Goal: Task Accomplishment & Management: Manage account settings

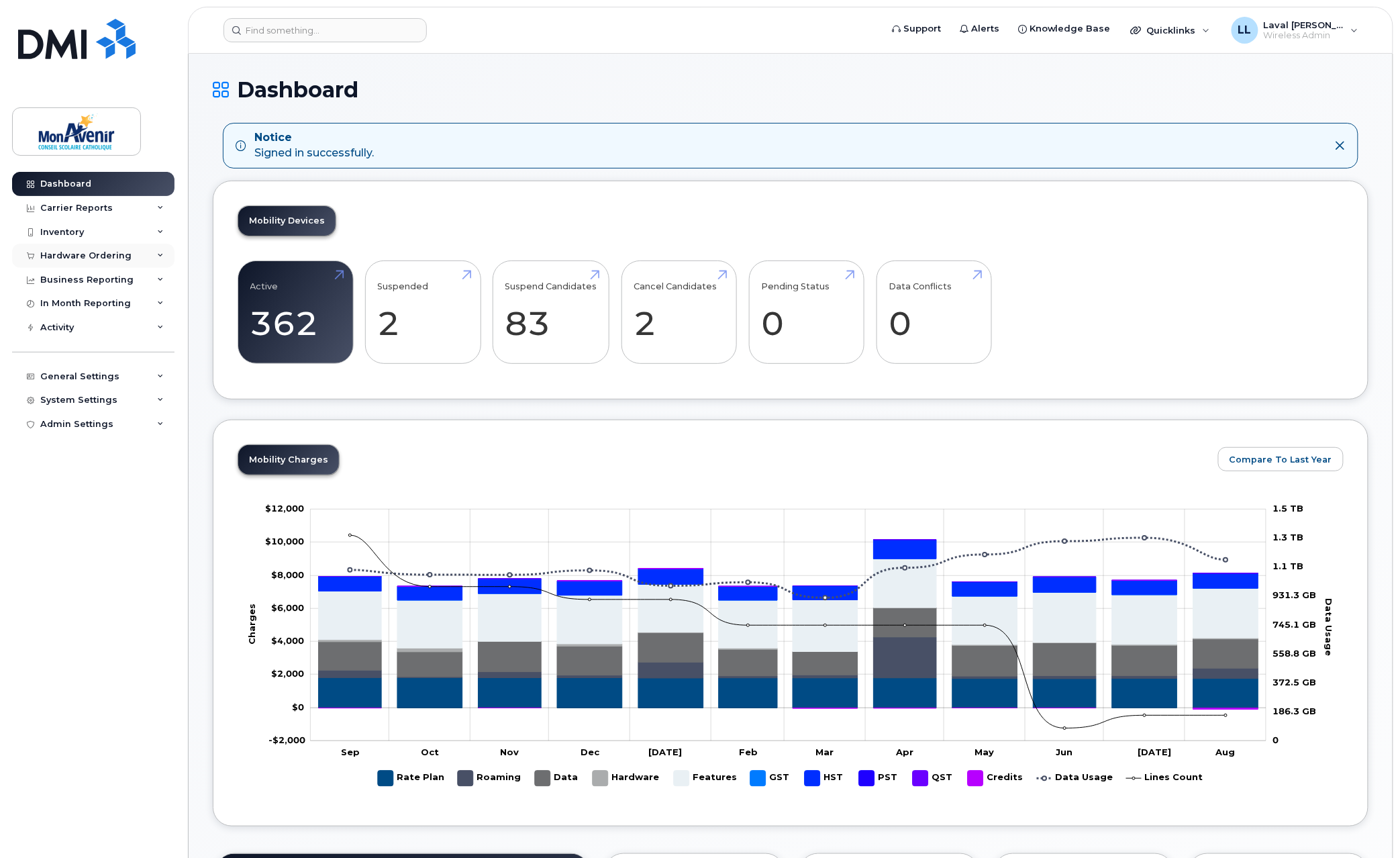
click at [84, 252] on div "Hardware Ordering" at bounding box center [86, 256] width 91 height 11
click at [73, 300] on div "Orders" at bounding box center [62, 306] width 33 height 12
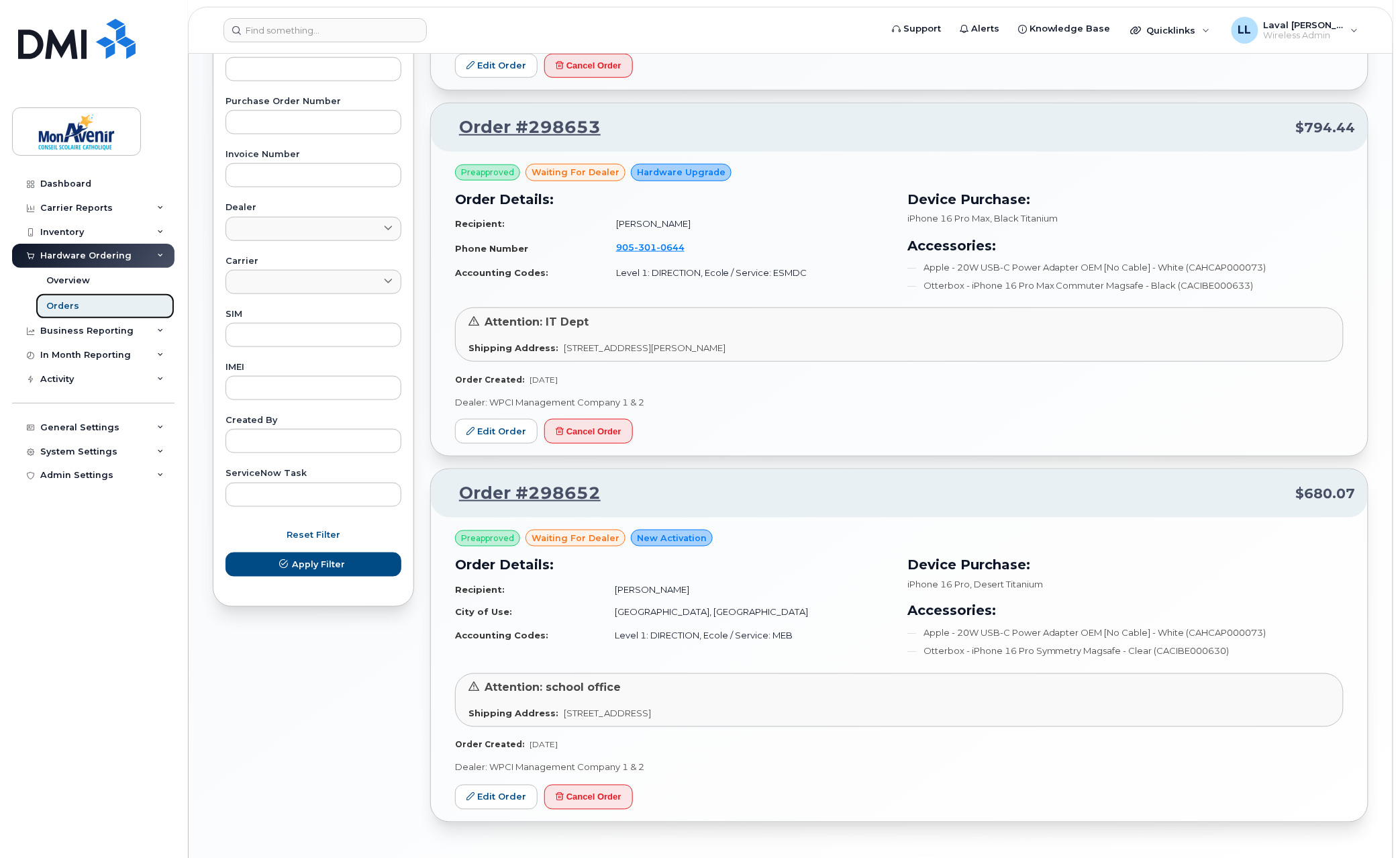
scroll to position [491, 0]
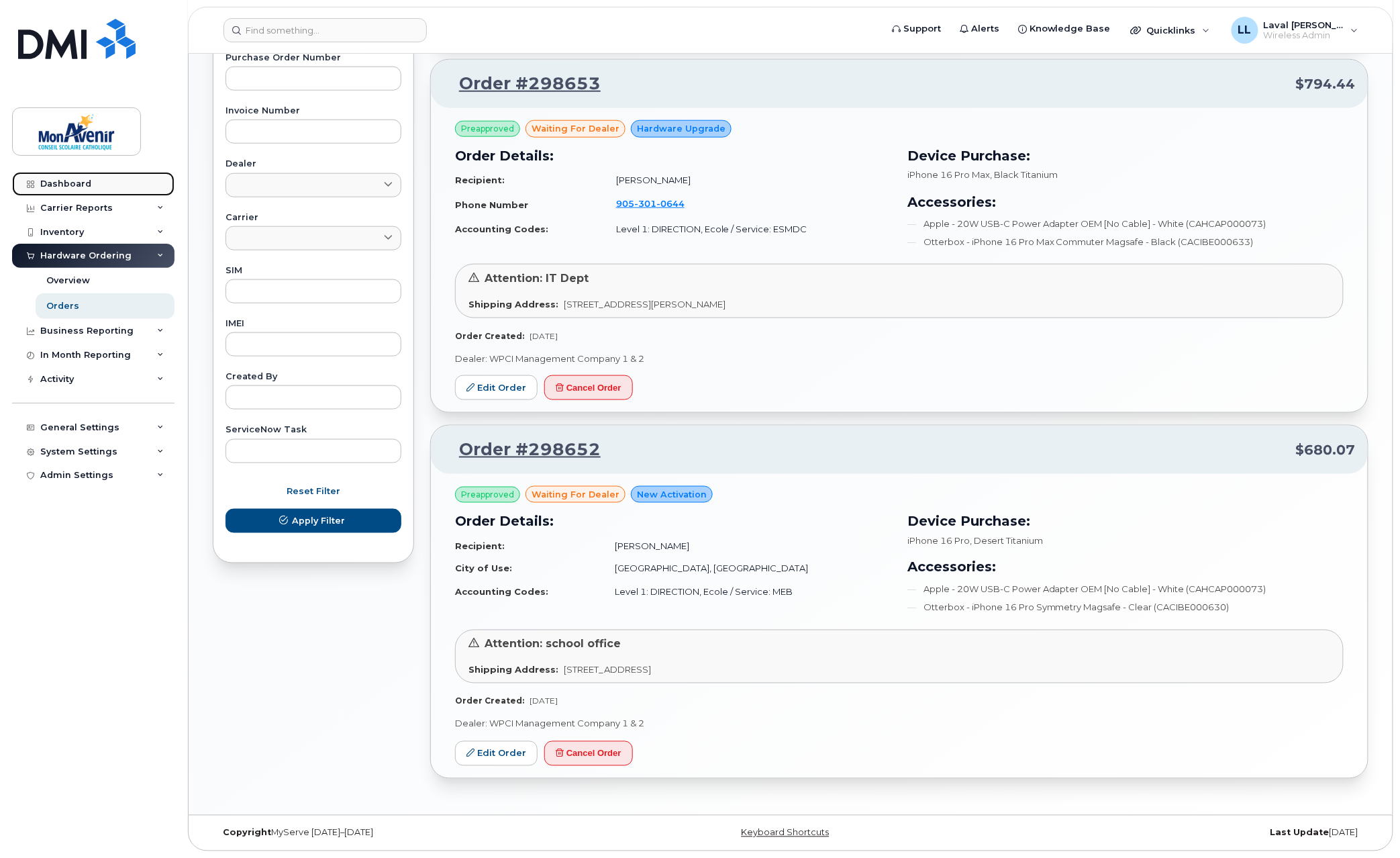
click at [70, 179] on div "Dashboard" at bounding box center [65, 184] width 51 height 11
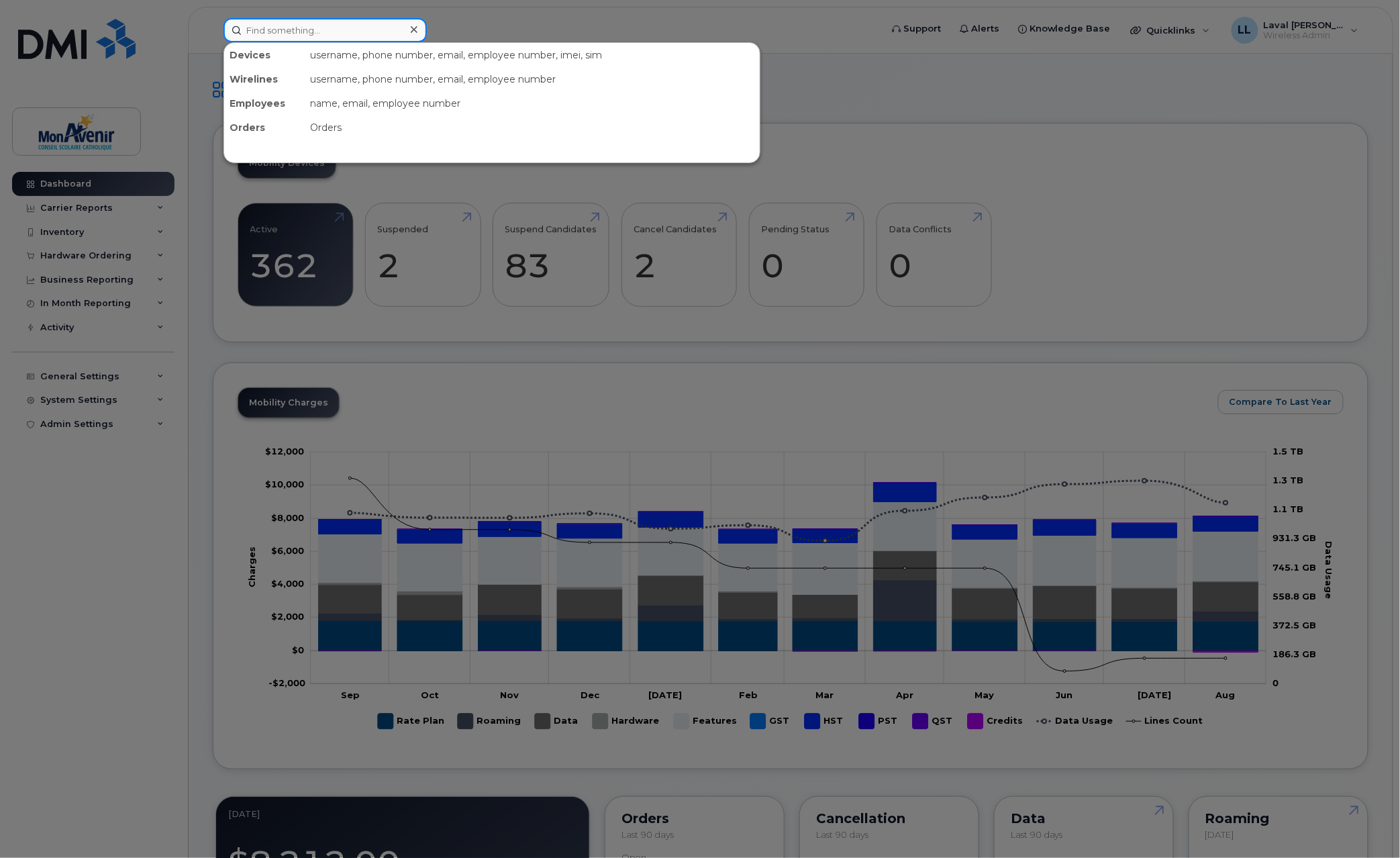
click at [324, 37] on input at bounding box center [325, 30] width 203 height 24
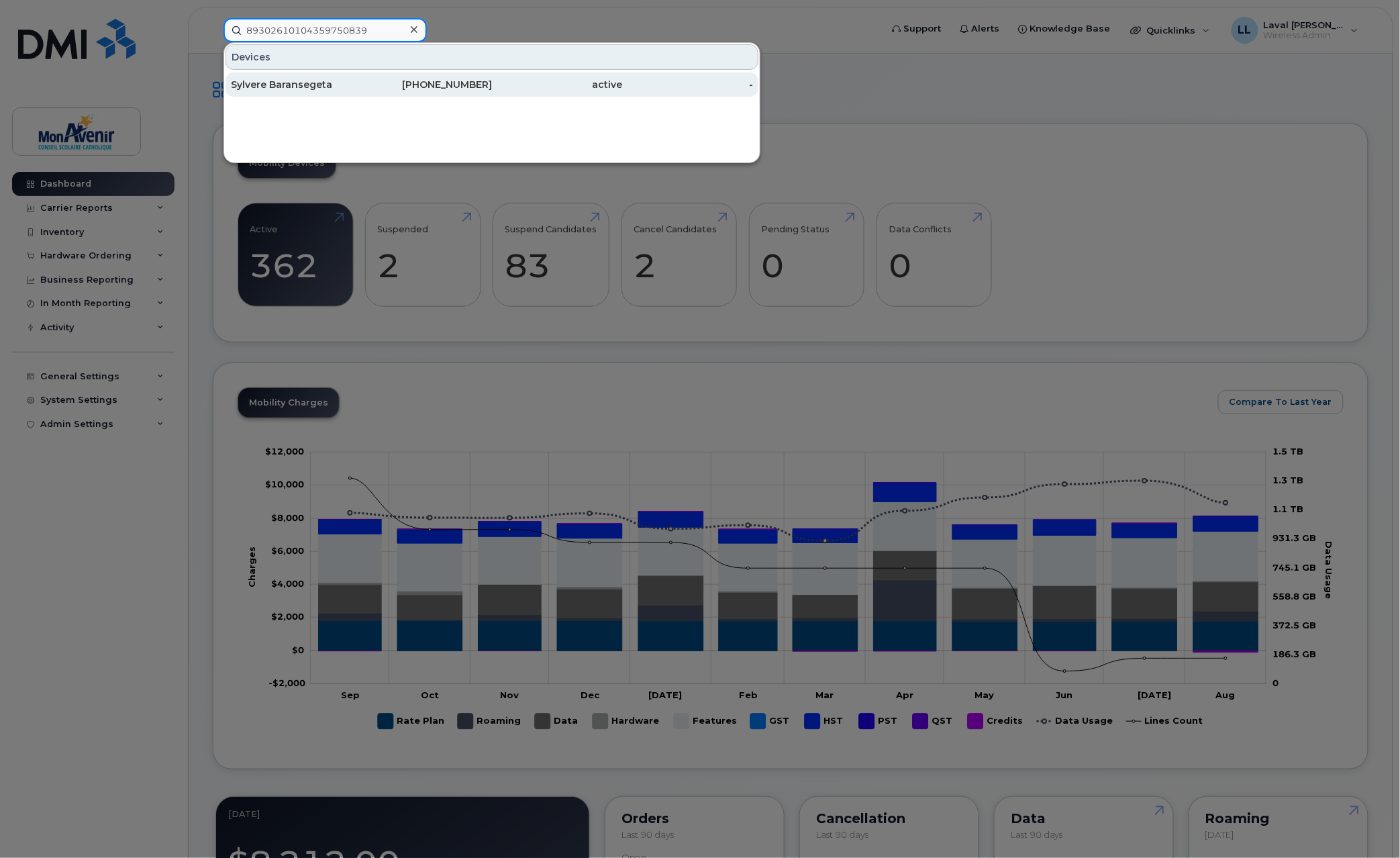
type input "89302610104359750839"
click at [316, 80] on div "Sylvere Baransegeta" at bounding box center [296, 85] width 131 height 13
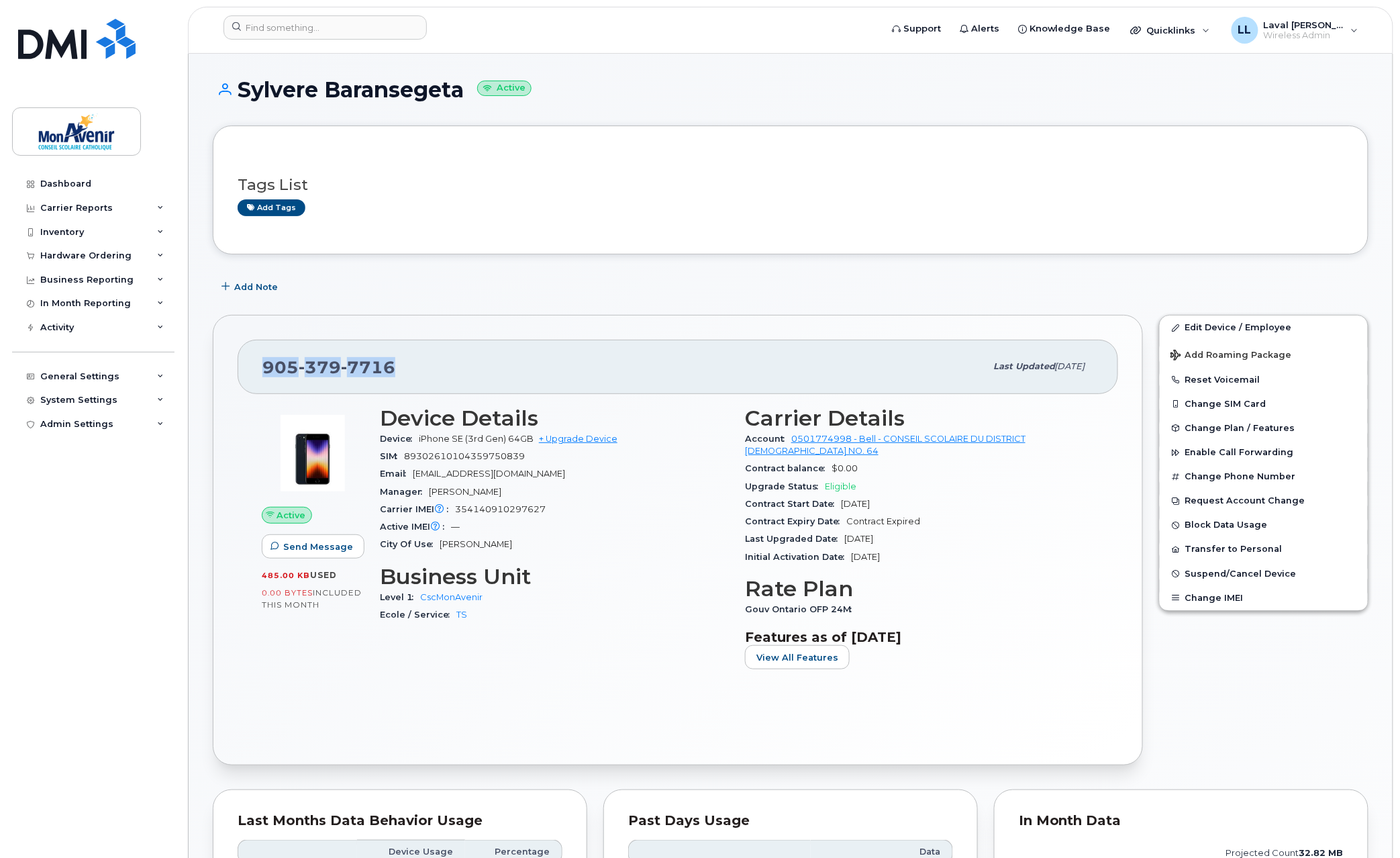
drag, startPoint x: 388, startPoint y: 361, endPoint x: 265, endPoint y: 363, distance: 123.0
click at [265, 363] on div "905 379 7716" at bounding box center [624, 366] width 723 height 28
copy span "905 379 7716"
drag, startPoint x: 465, startPoint y: 100, endPoint x: 238, endPoint y: 100, distance: 227.0
click at [238, 100] on h1 "Sylvere Baransegeta Active" at bounding box center [790, 89] width 1156 height 23
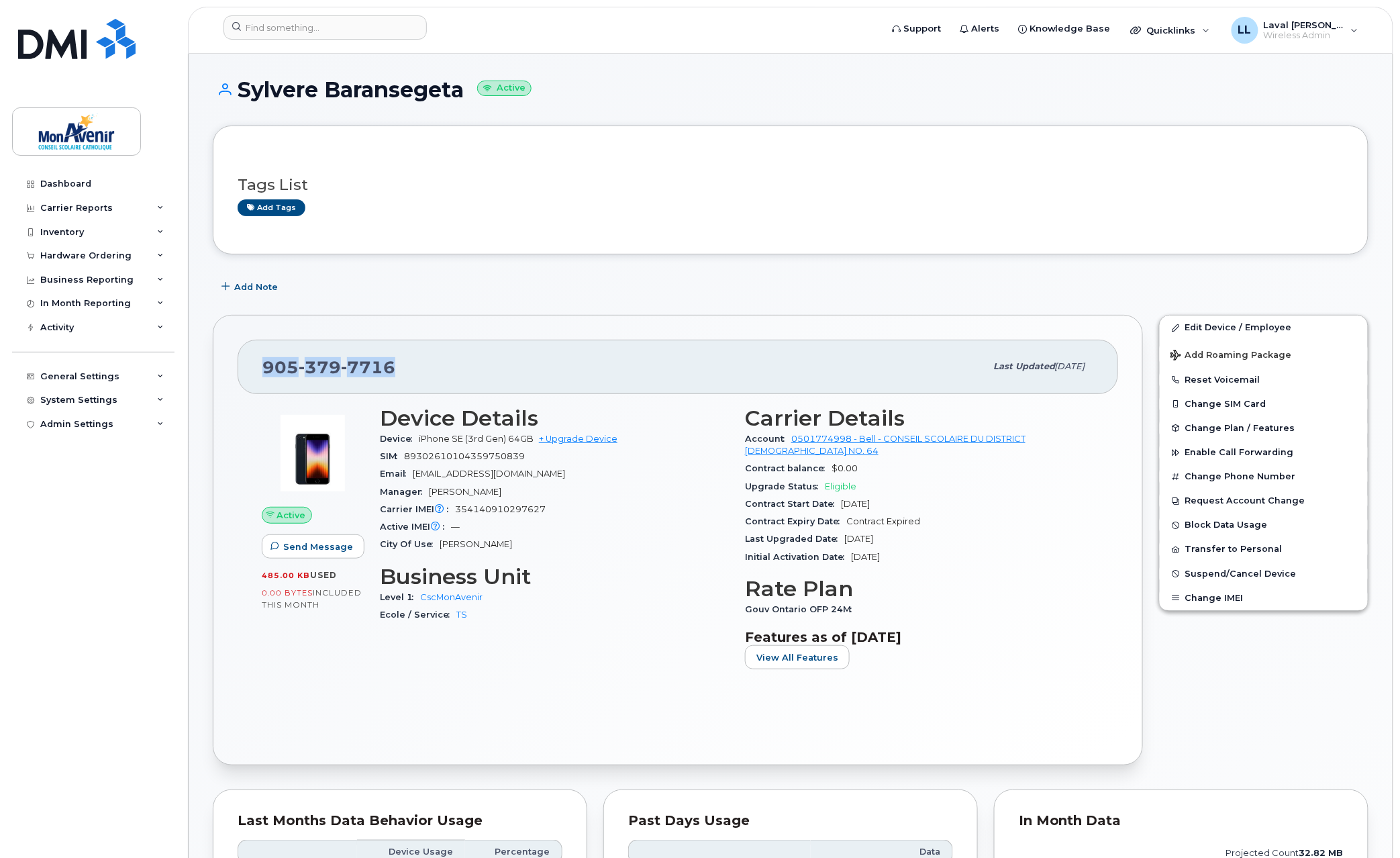
copy h1 "Sylvere Baransegeta"
click at [718, 220] on div "Tags List Add tags" at bounding box center [791, 189] width 1107 height 79
click at [269, 206] on link "Add tags" at bounding box center [271, 208] width 68 height 17
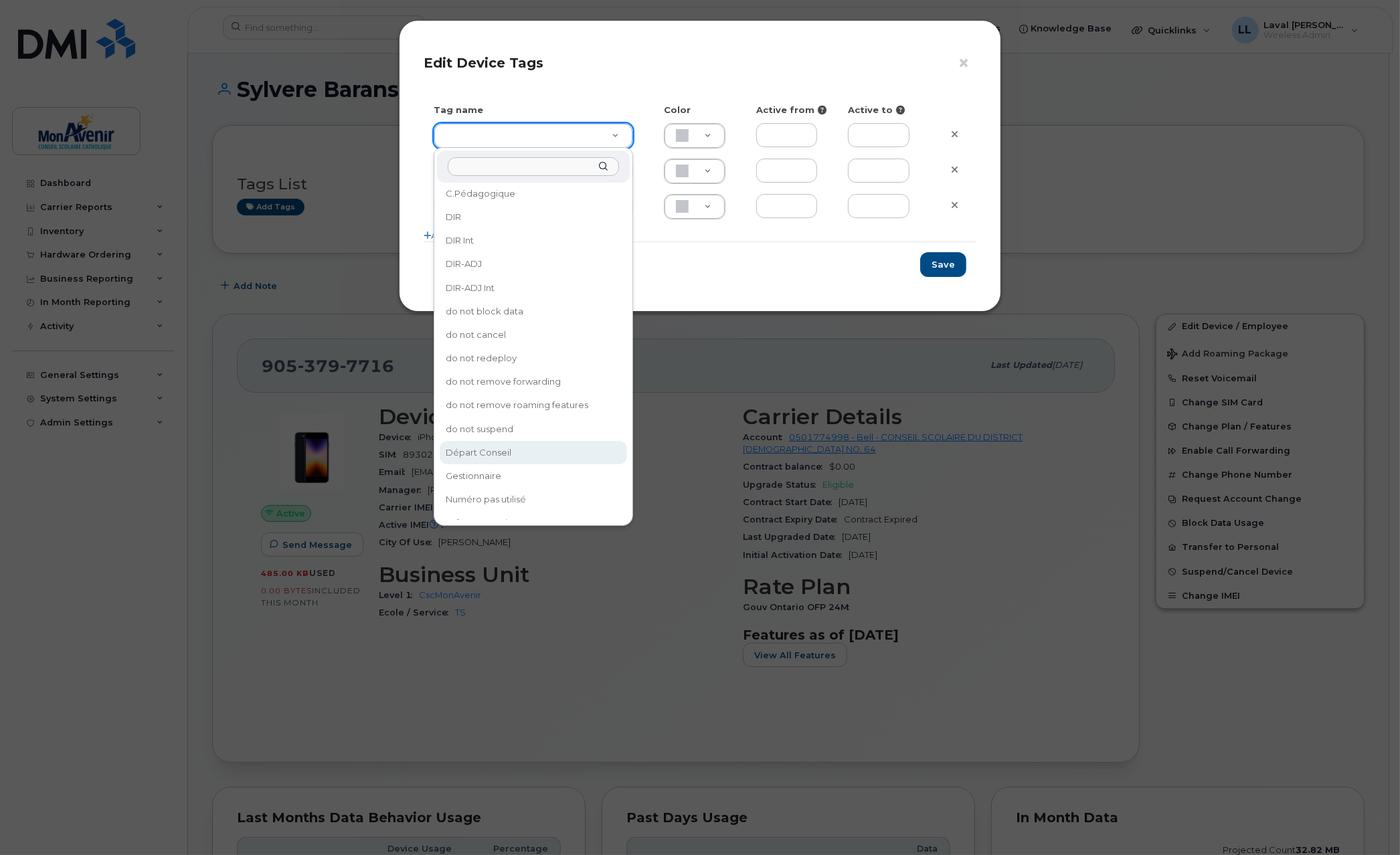
scroll to position [179, 0]
type input "Départ Conseil"
type input "F8C6C8"
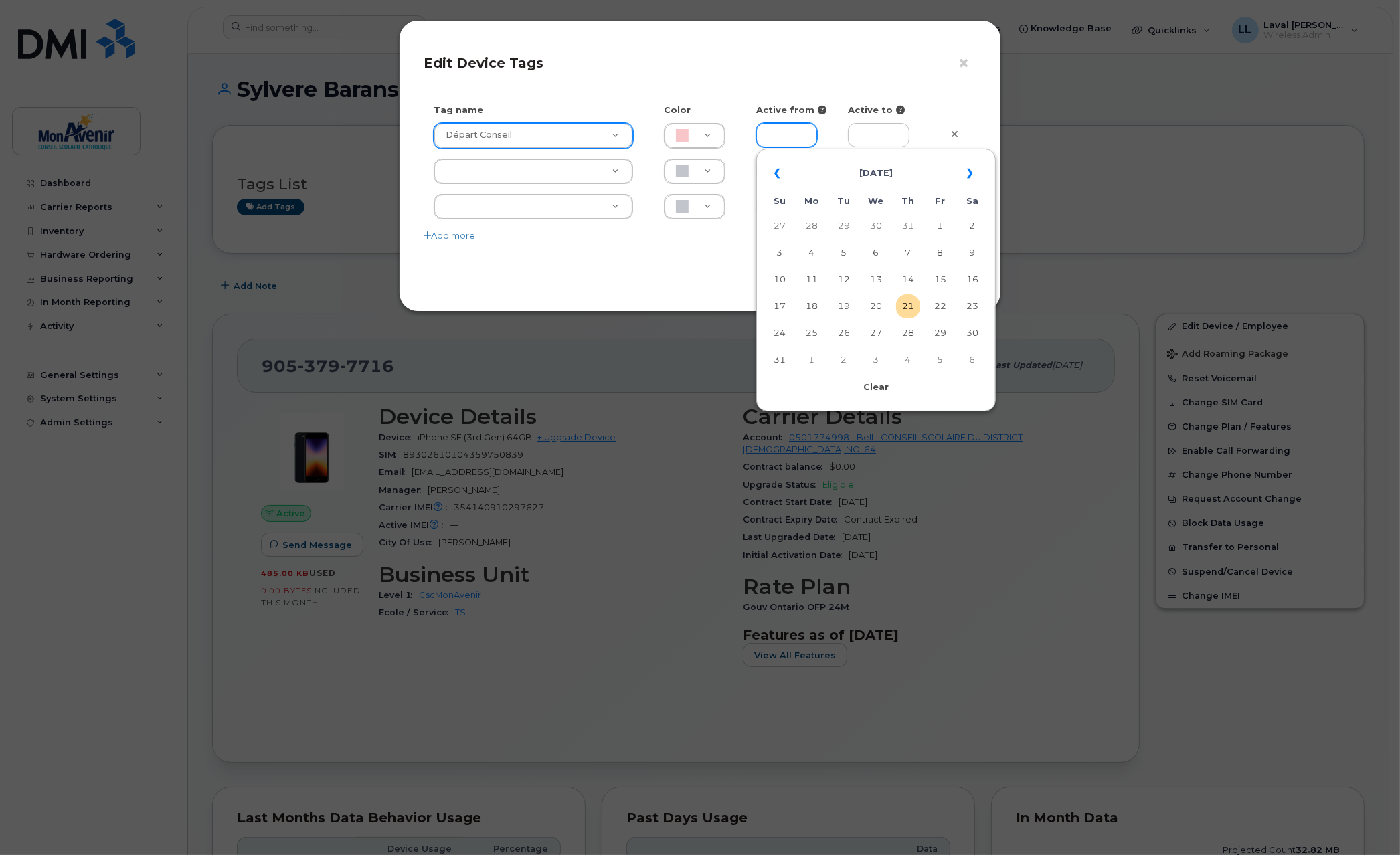
click at [768, 136] on input "text" at bounding box center [786, 136] width 61 height 24
click at [784, 173] on th "«" at bounding box center [780, 173] width 24 height 32
click at [875, 136] on input "text" at bounding box center [878, 136] width 61 height 24
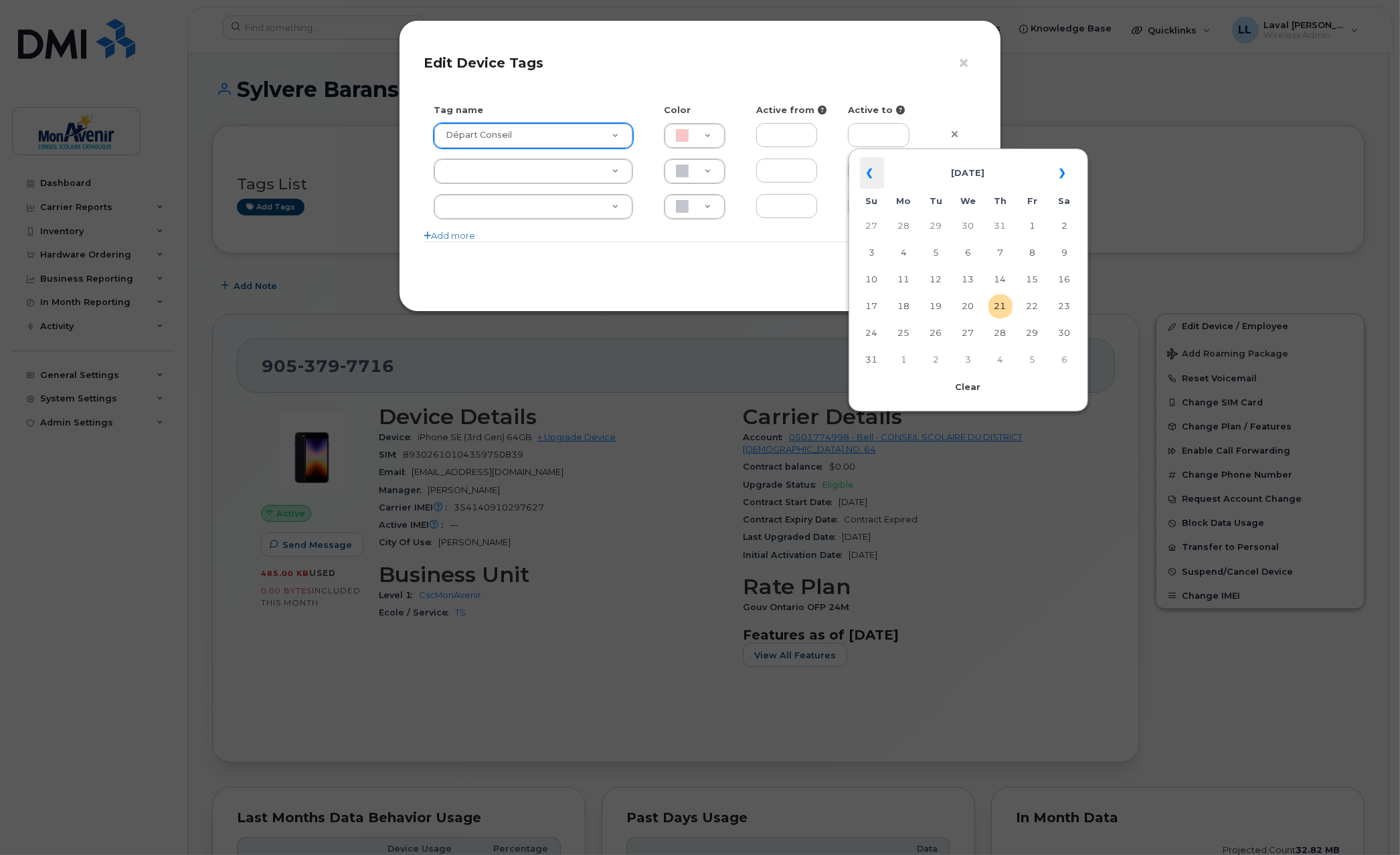
click at [868, 178] on th "«" at bounding box center [872, 173] width 24 height 32
click at [867, 178] on th "«" at bounding box center [872, 173] width 24 height 32
click at [934, 304] on td "22" at bounding box center [936, 306] width 24 height 24
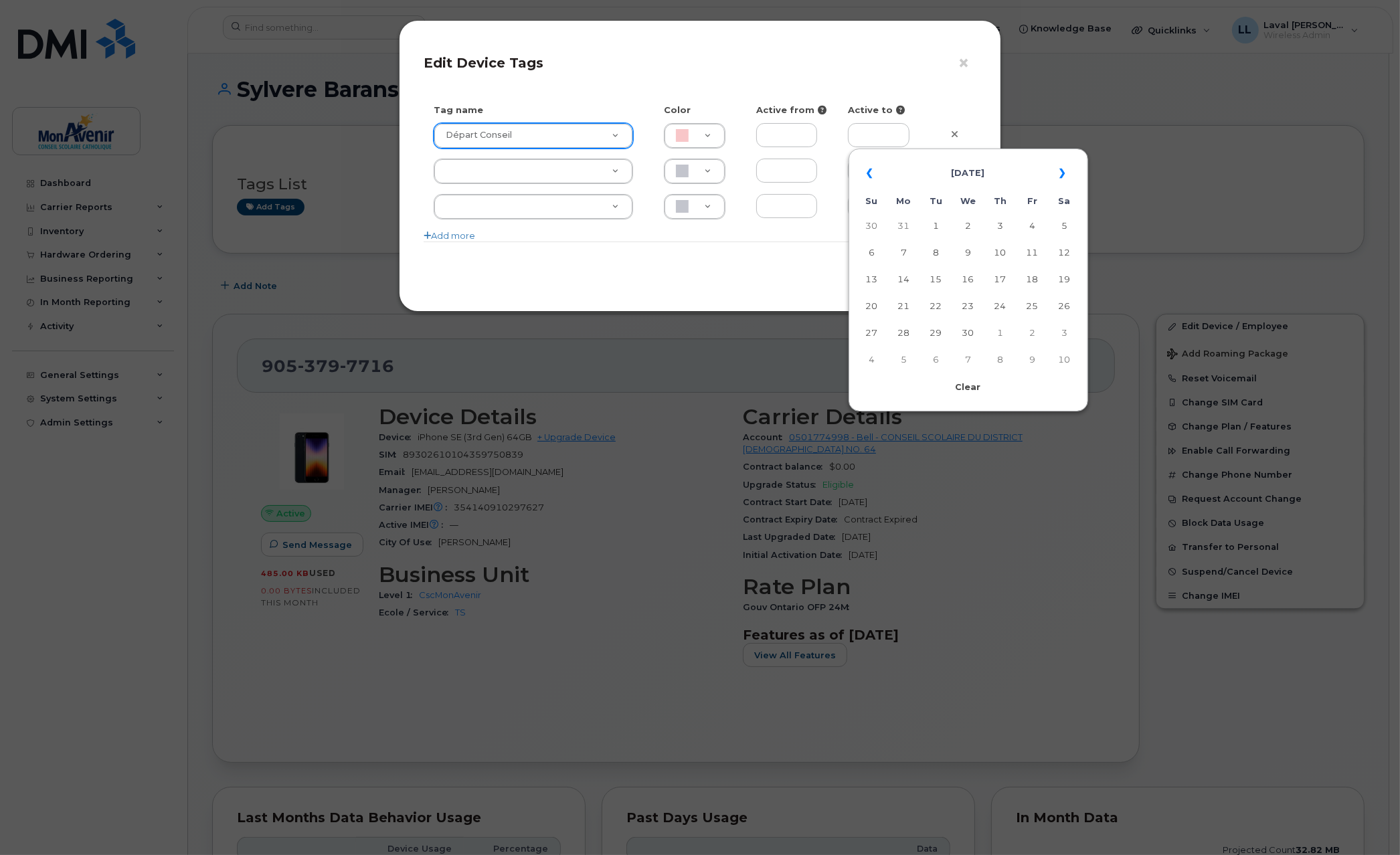
type input "2025-04-22"
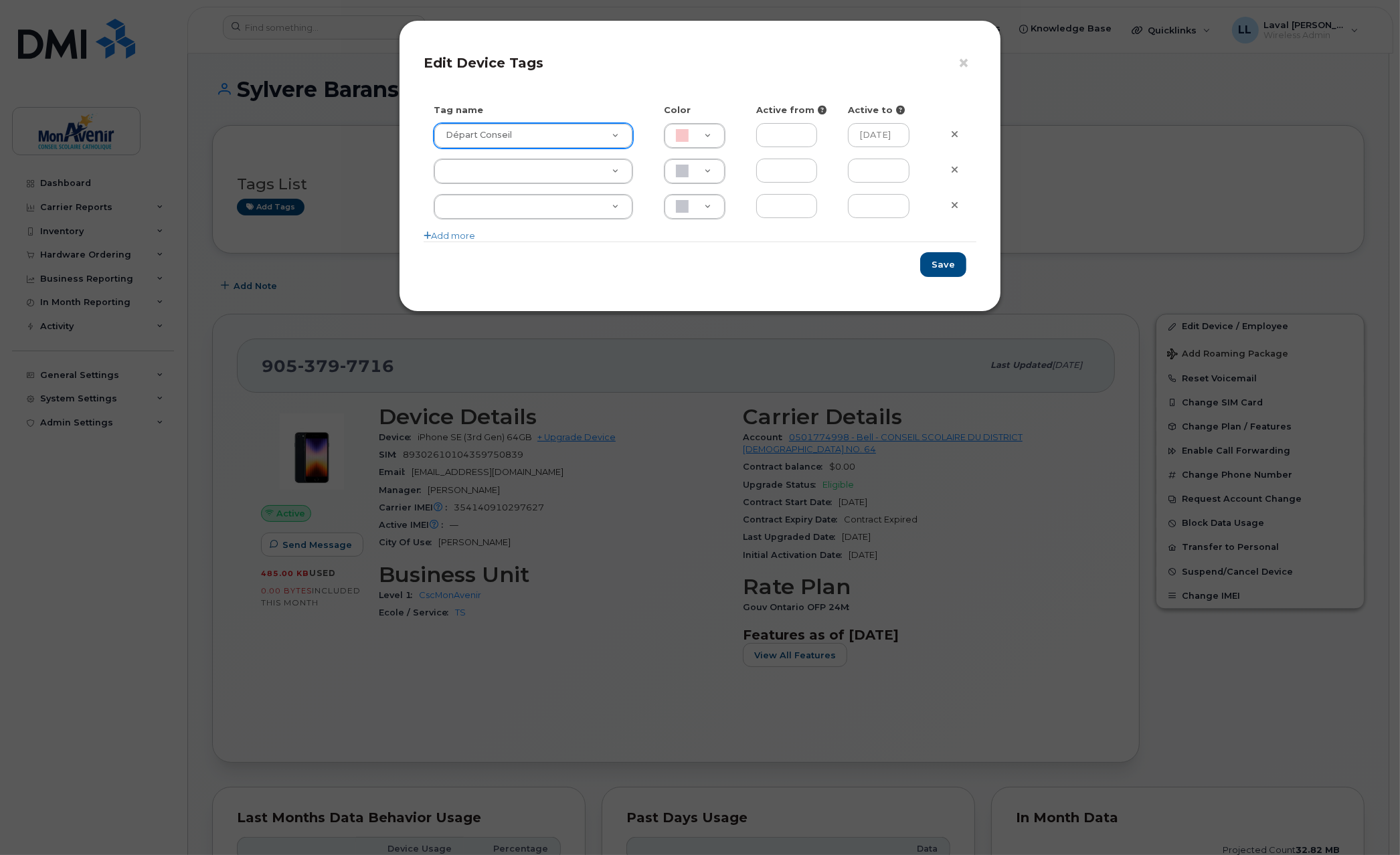
click at [776, 282] on div "Save" at bounding box center [699, 264] width 552 height 45
click at [935, 272] on button "Save" at bounding box center [943, 265] width 46 height 25
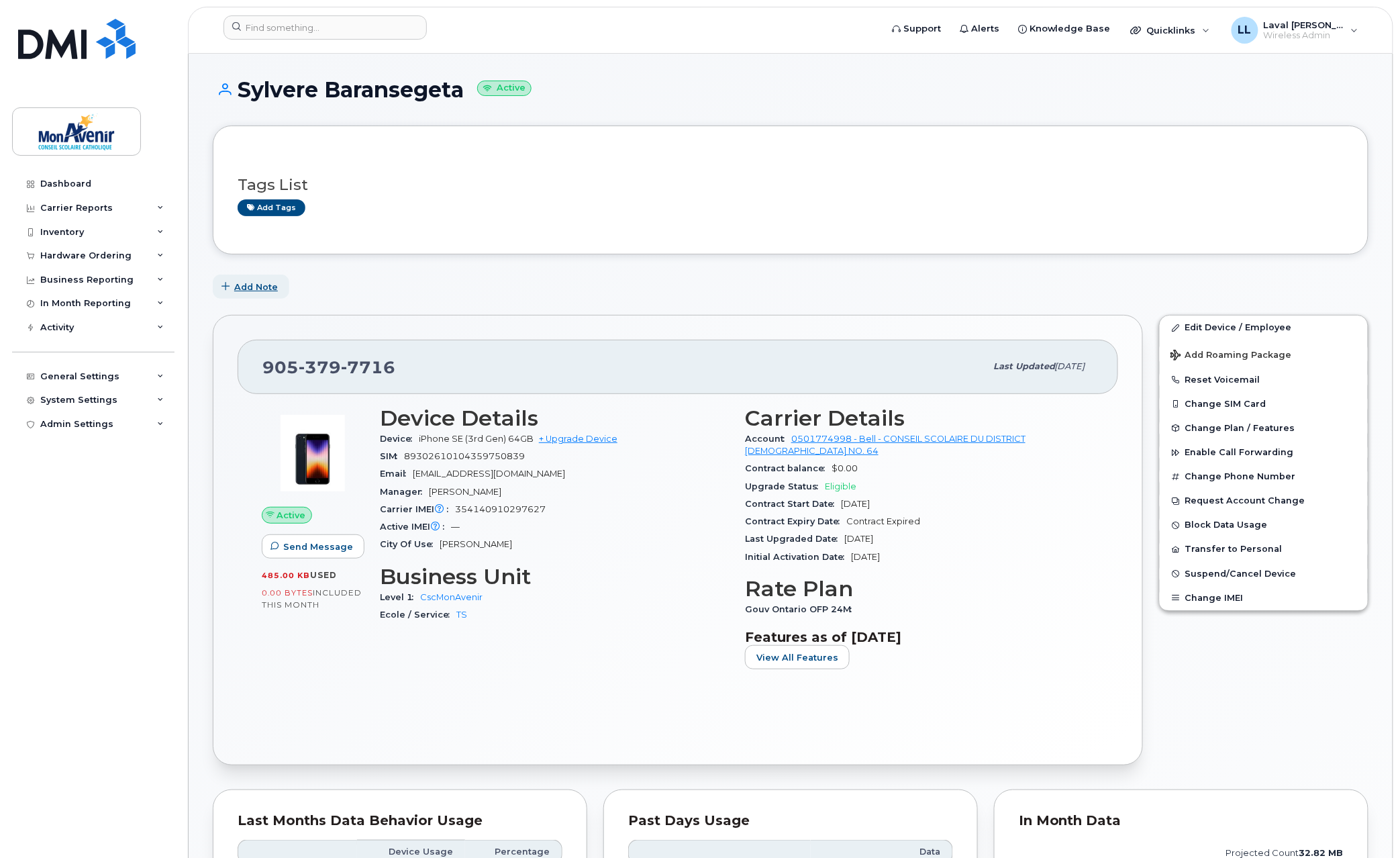
click at [278, 279] on button "Add Note" at bounding box center [251, 287] width 76 height 24
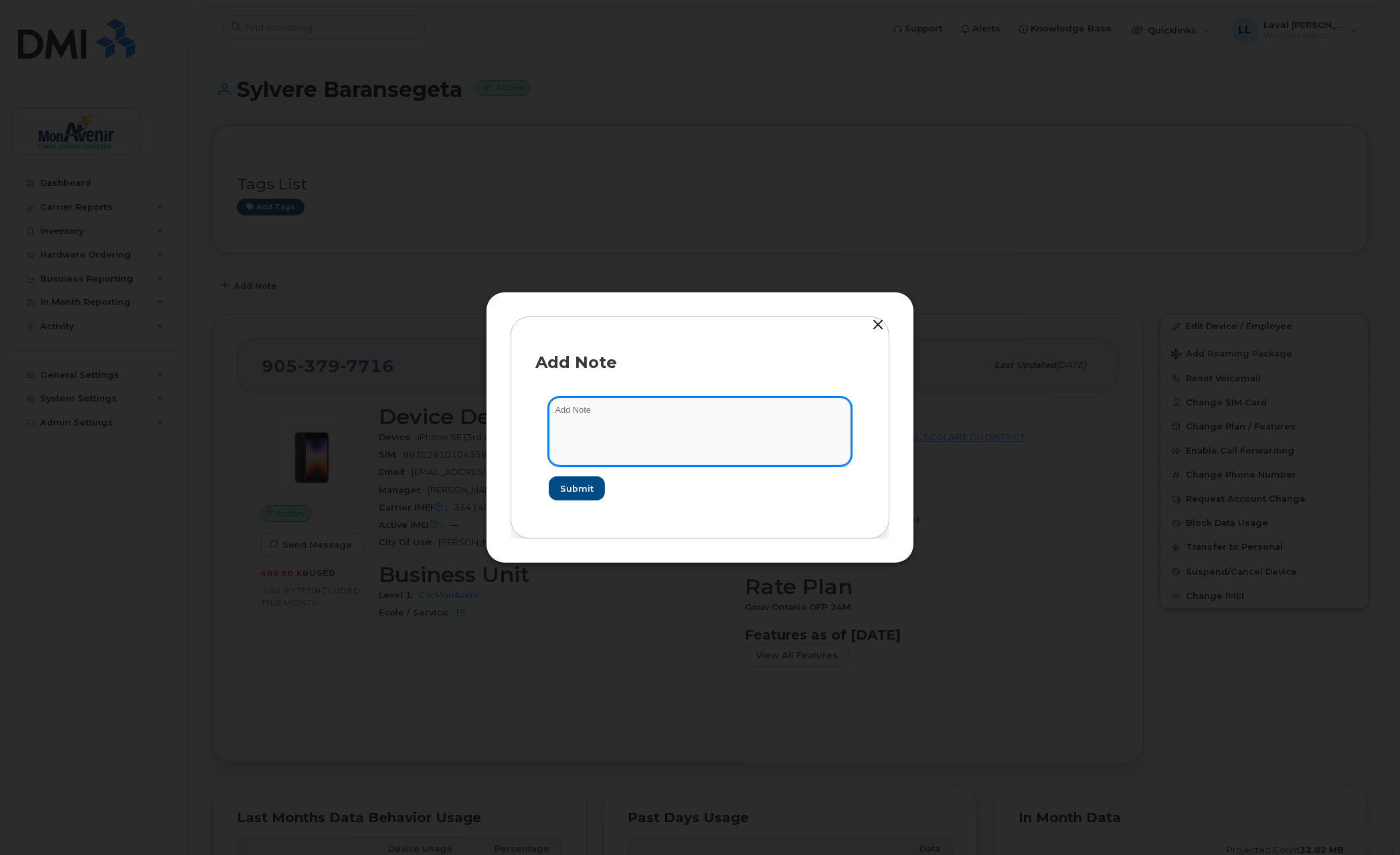
click at [569, 424] on textarea at bounding box center [700, 432] width 303 height 69
type textarea "Sylvere - Depart 22/4/2025"
click at [560, 493] on span "Submit" at bounding box center [576, 489] width 33 height 13
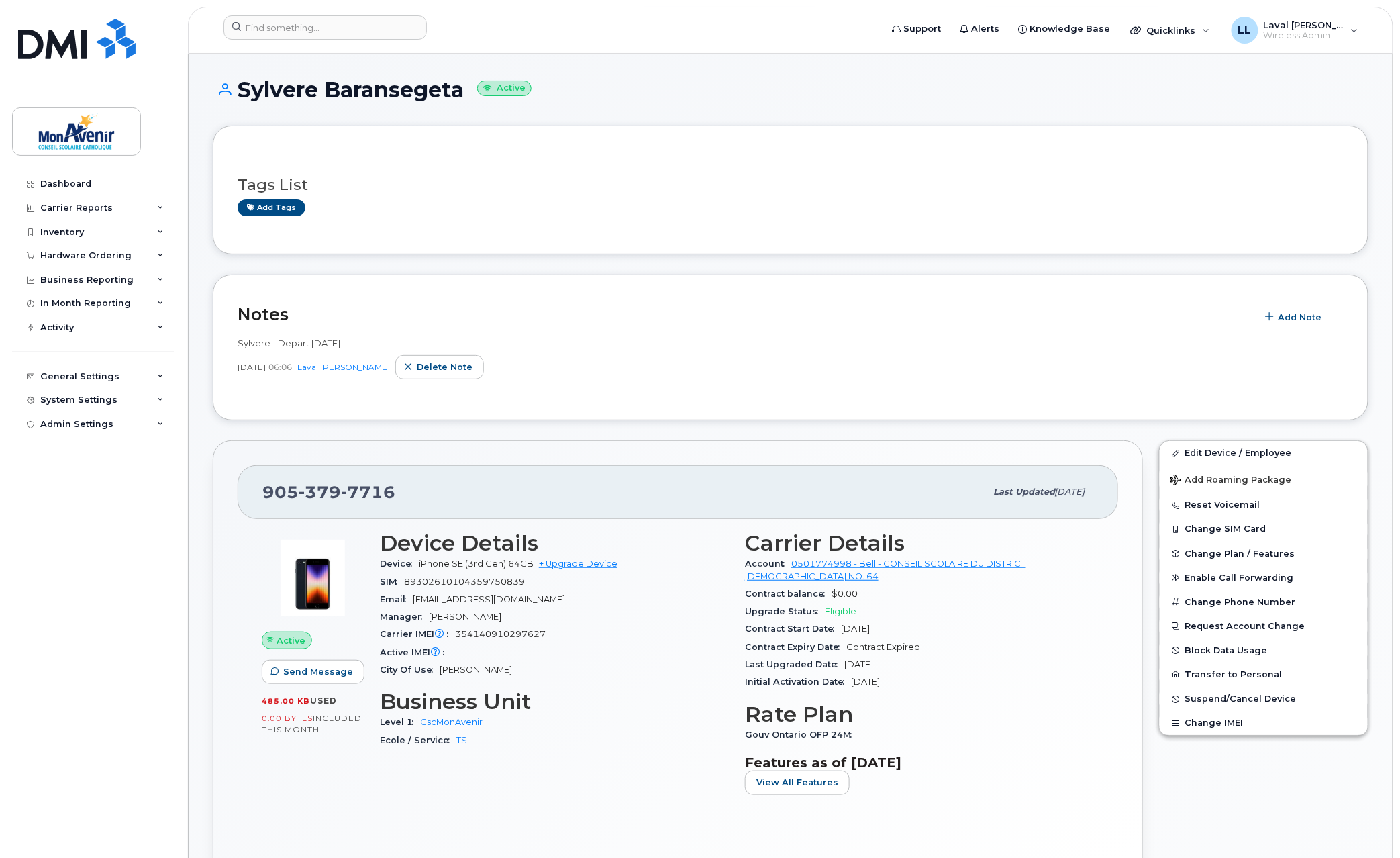
click at [765, 284] on div "Notes Add Note Sylvere - Depart 22/4/2025 Aug 21, 2025 06:06 Laval Lai Yoon Hin…" at bounding box center [790, 347] width 1156 height 145
click at [273, 211] on link "Add tags" at bounding box center [271, 208] width 68 height 17
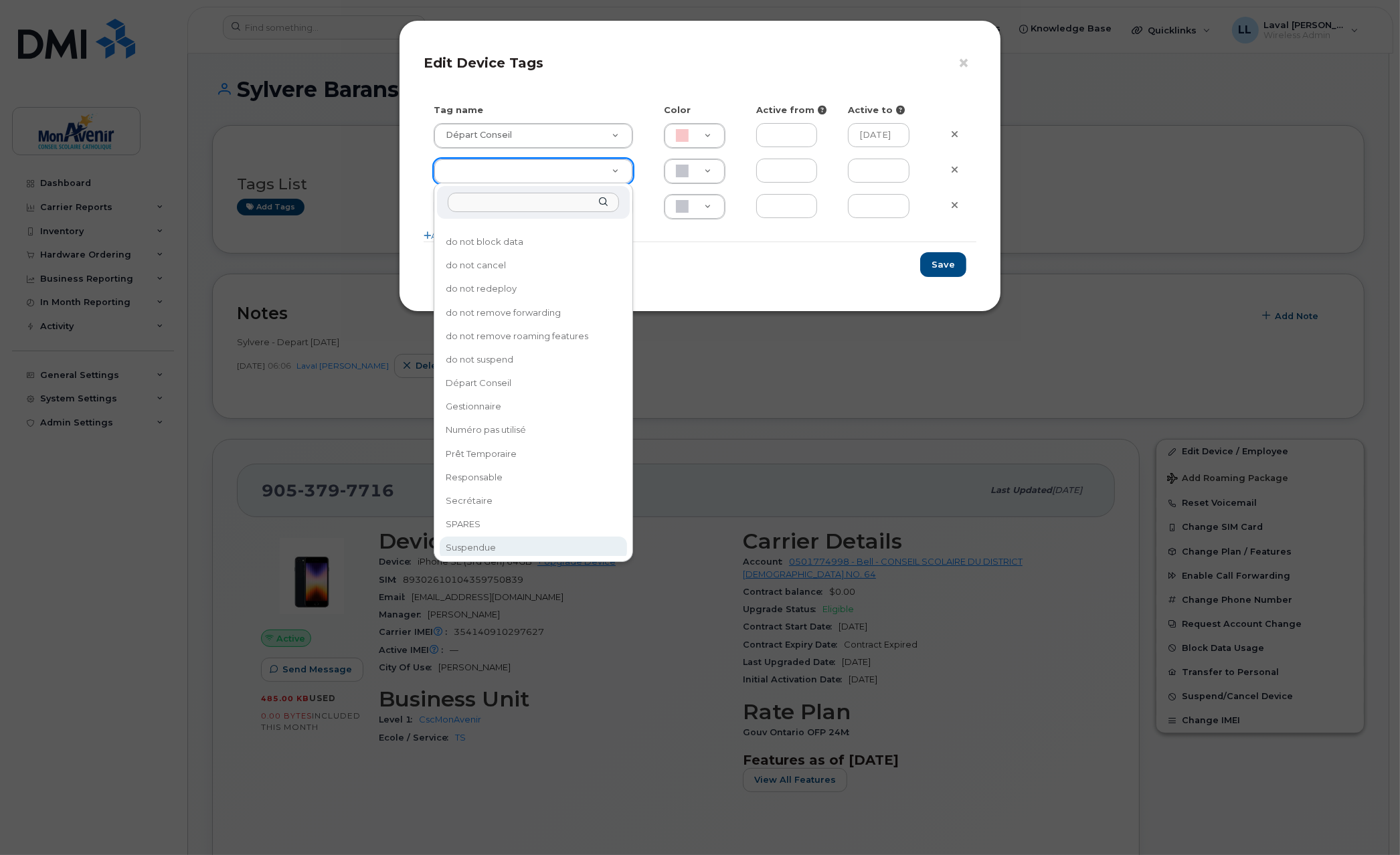
type input "Suspendue"
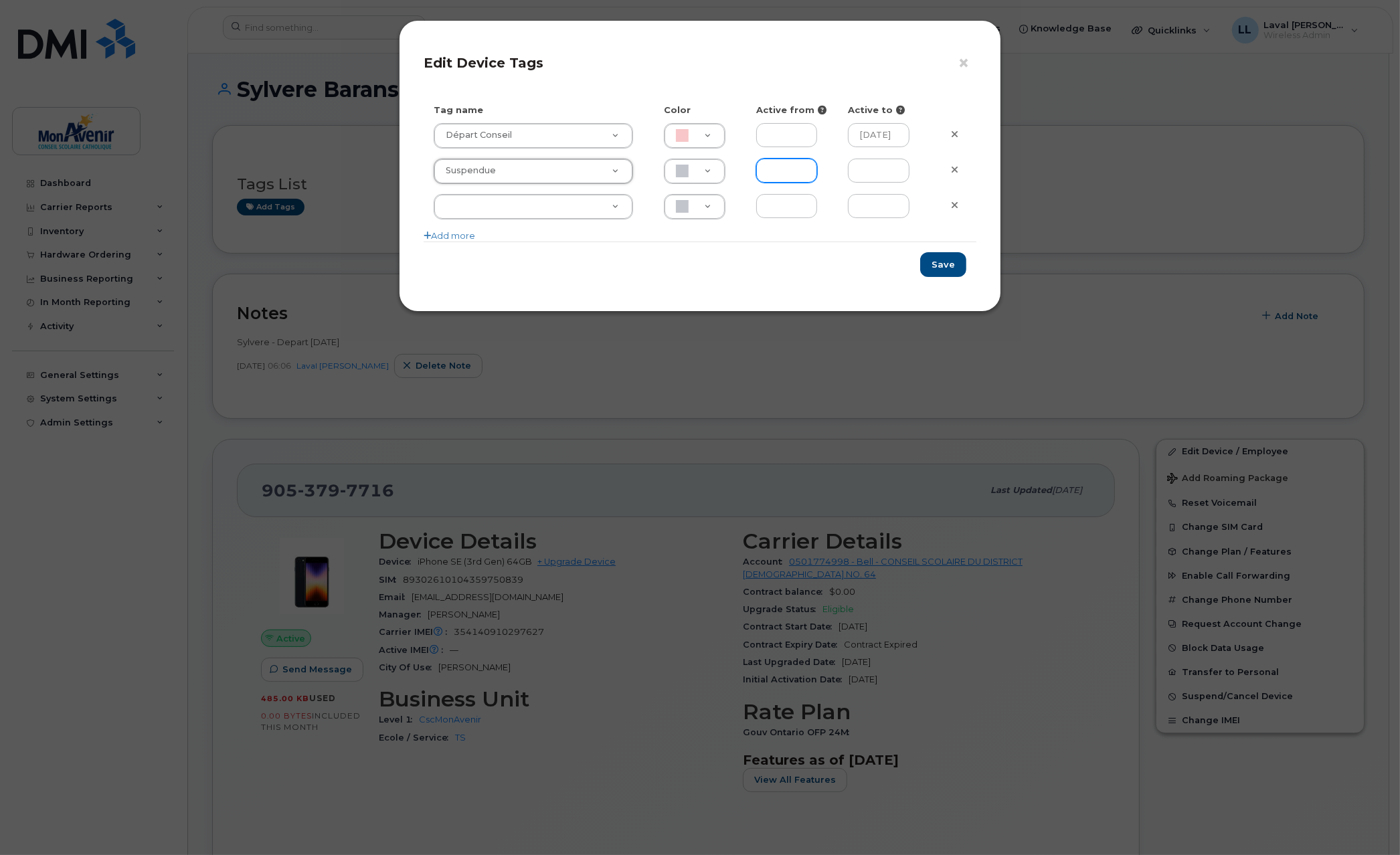
click at [771, 179] on input "text" at bounding box center [786, 171] width 61 height 24
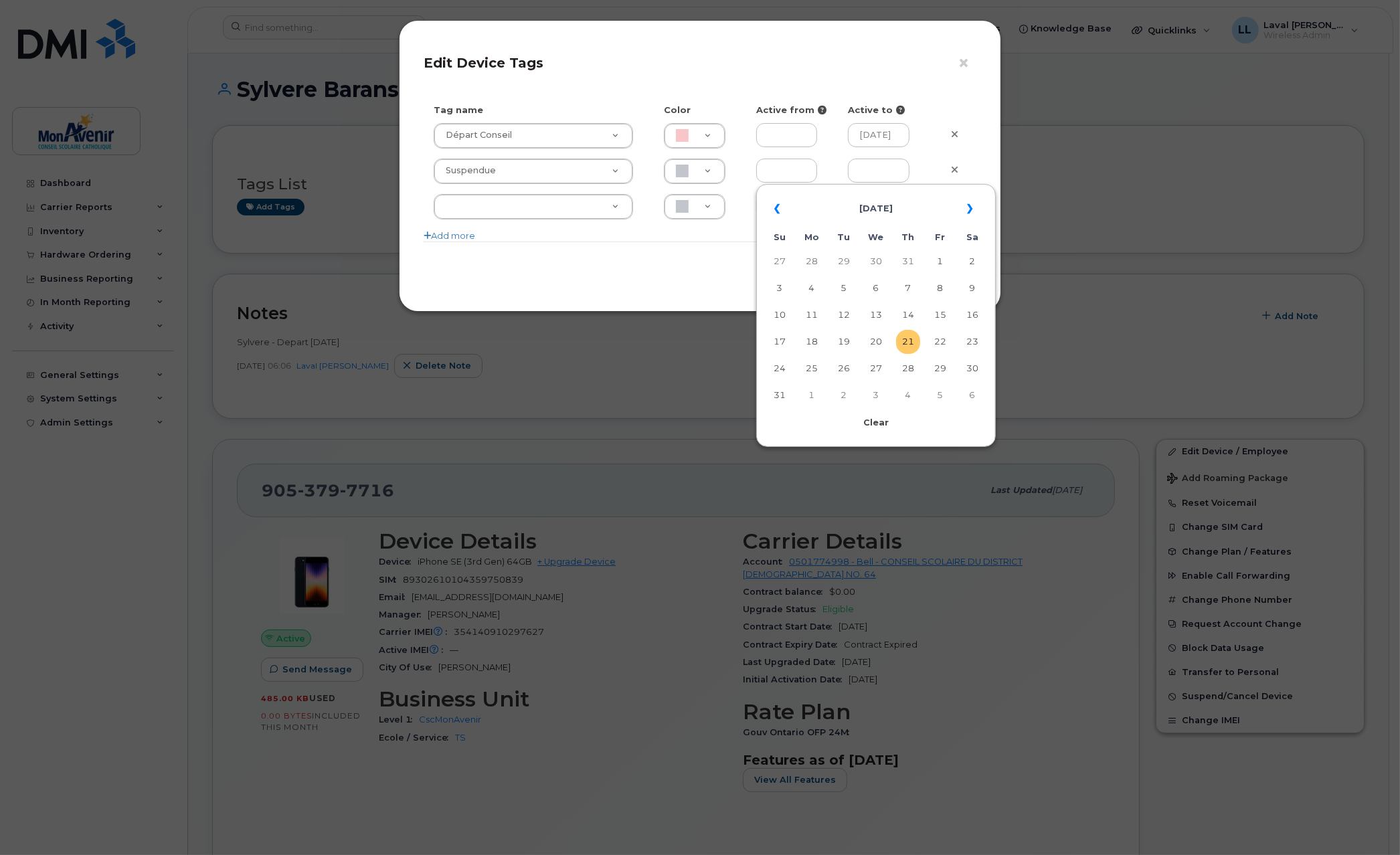
click at [911, 348] on td "21" at bounding box center [908, 342] width 24 height 24
type input "2025-08-21"
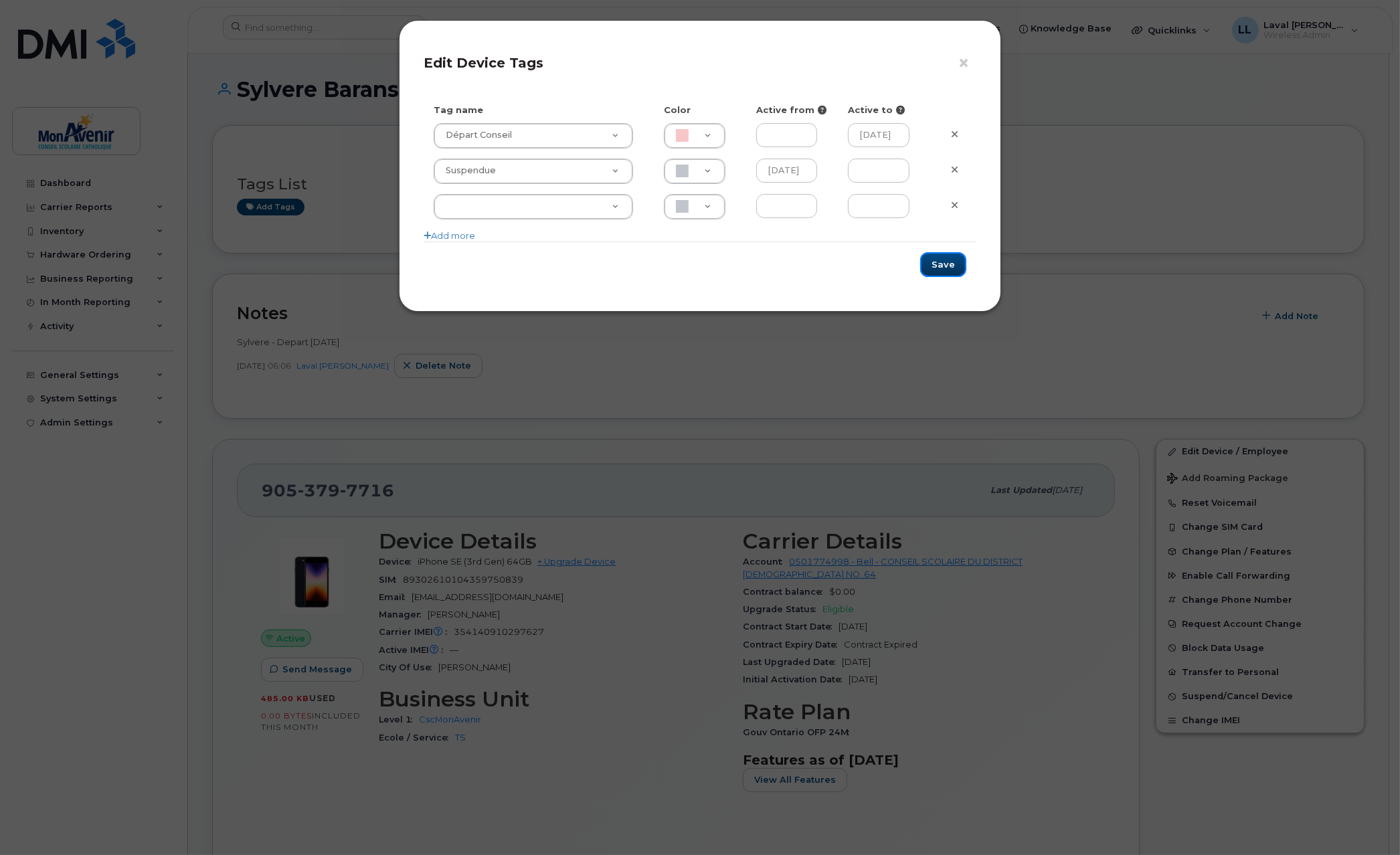
click at [943, 272] on button "Save" at bounding box center [943, 265] width 46 height 25
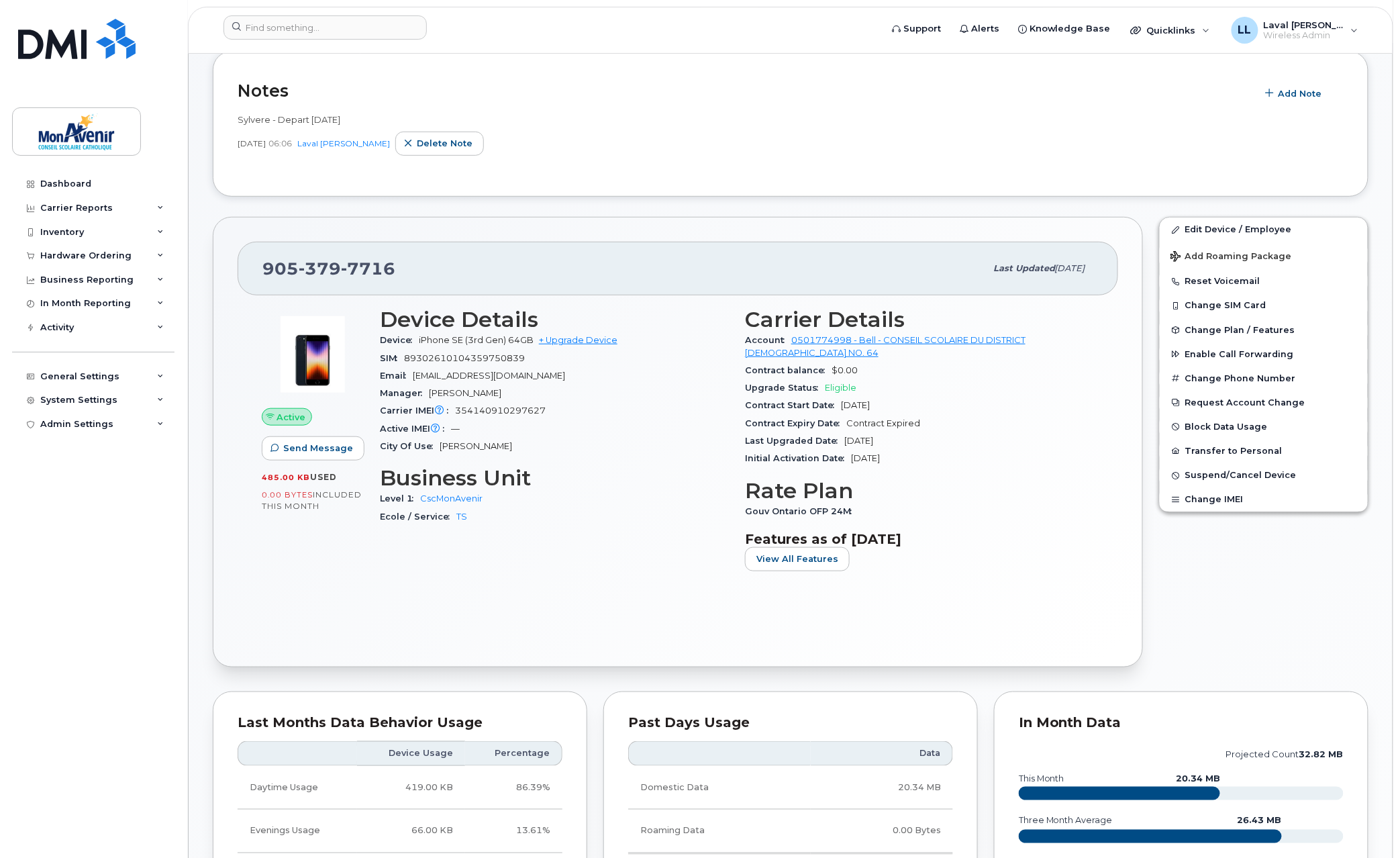
scroll to position [149, 0]
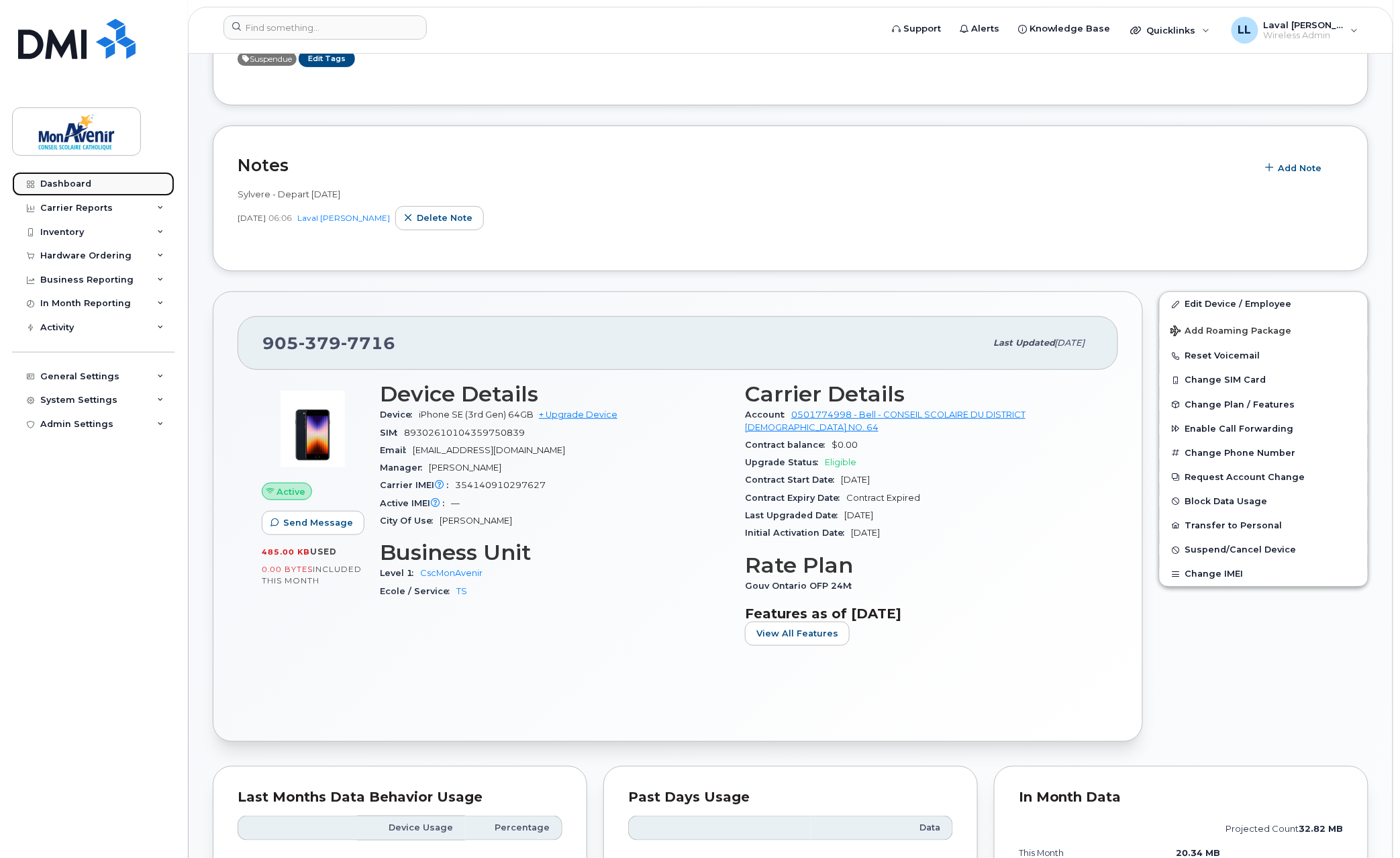
click at [86, 182] on div "Dashboard" at bounding box center [65, 184] width 51 height 11
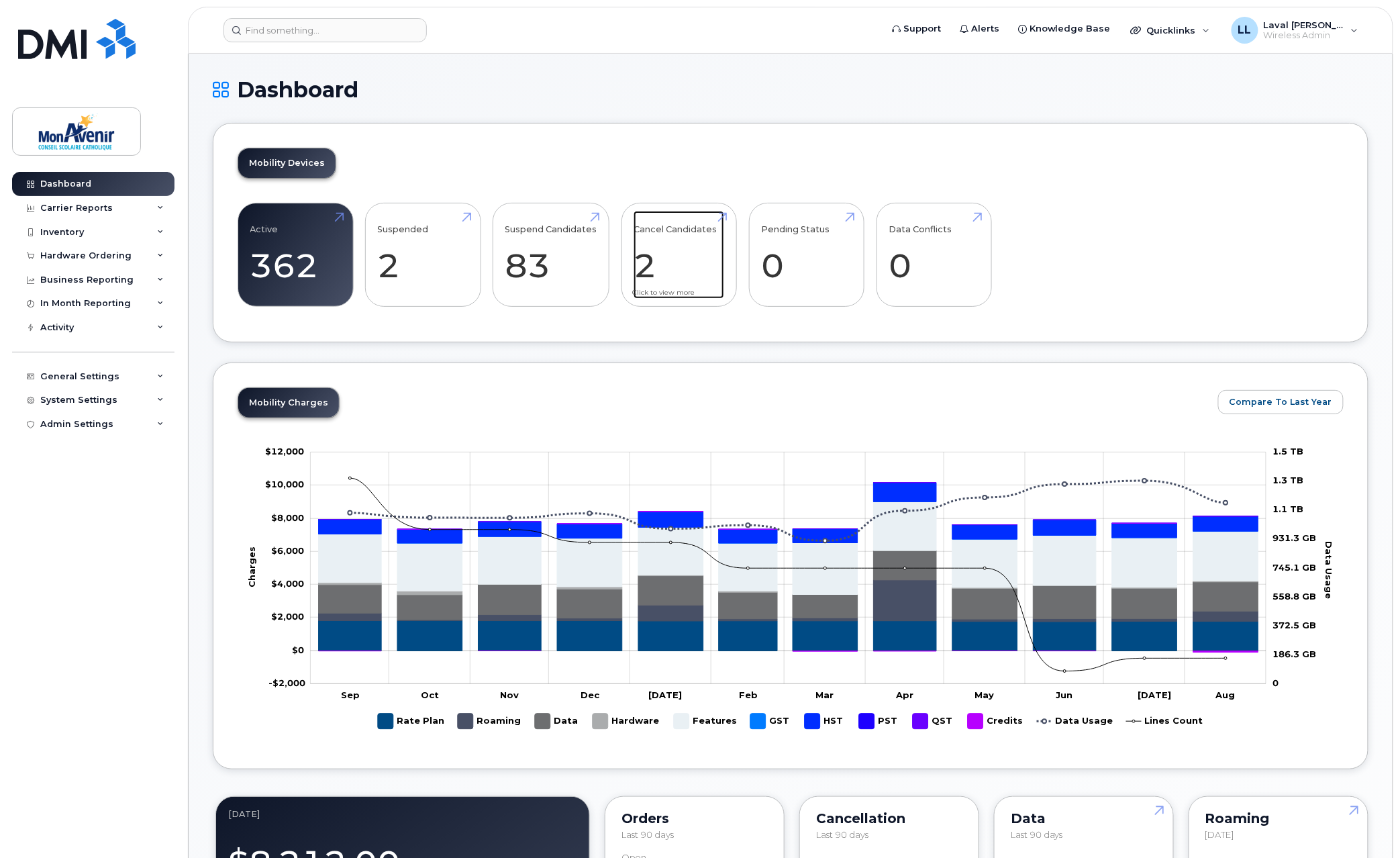
click at [643, 284] on link "Cancel Candidates 2" at bounding box center [678, 254] width 90 height 89
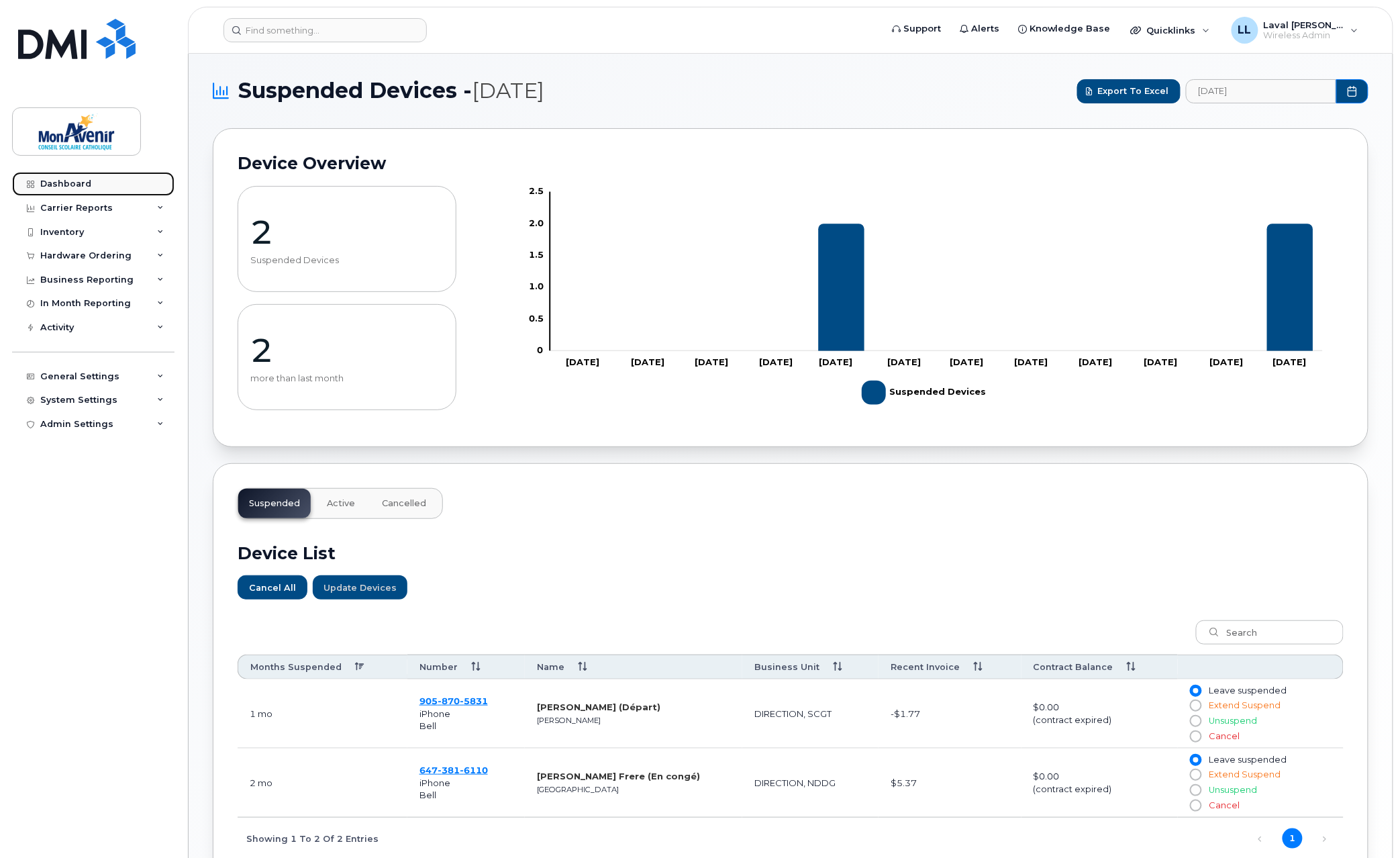
click at [71, 184] on div "Dashboard" at bounding box center [65, 184] width 51 height 11
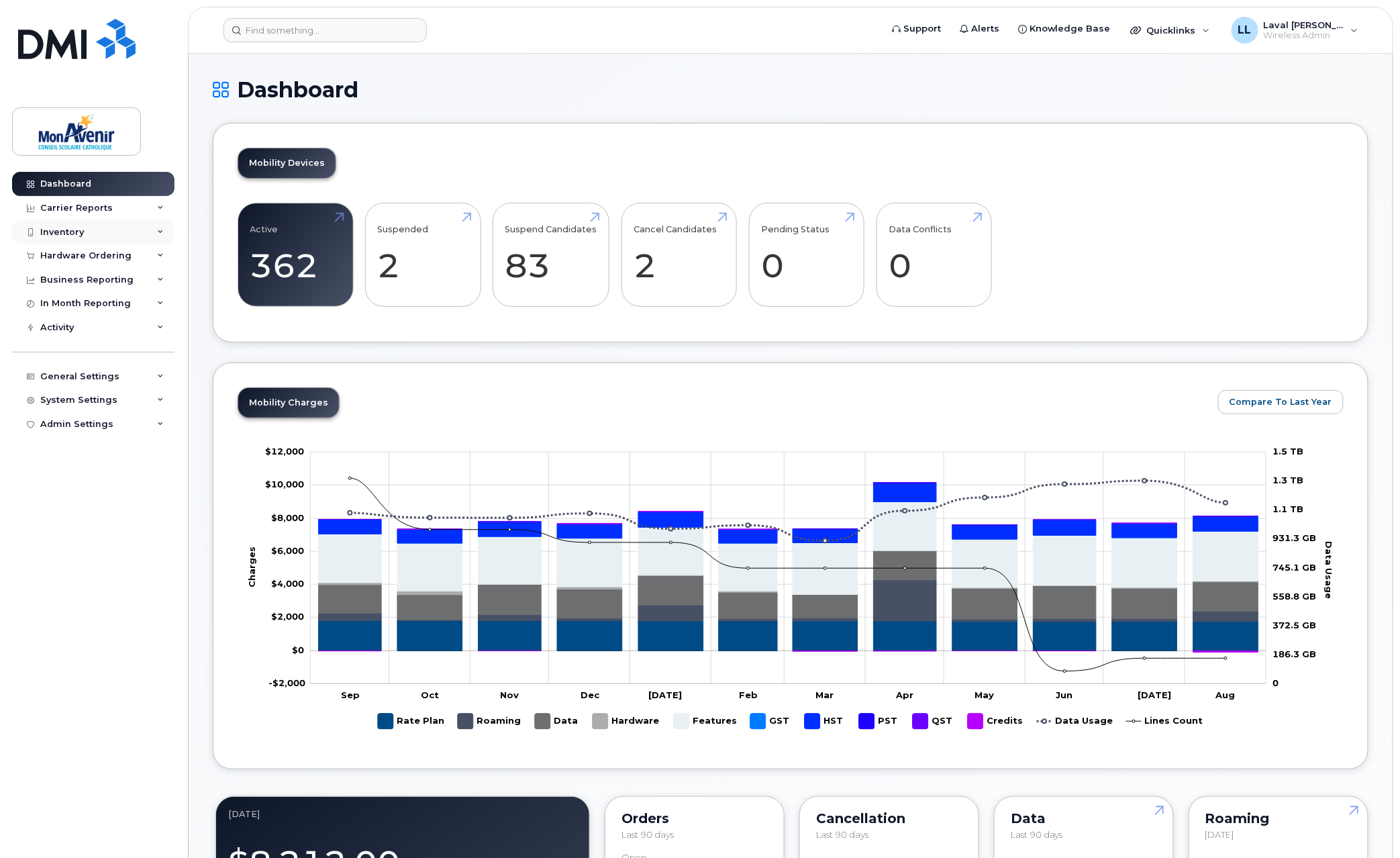
click at [61, 225] on div "Inventory" at bounding box center [93, 232] width 162 height 24
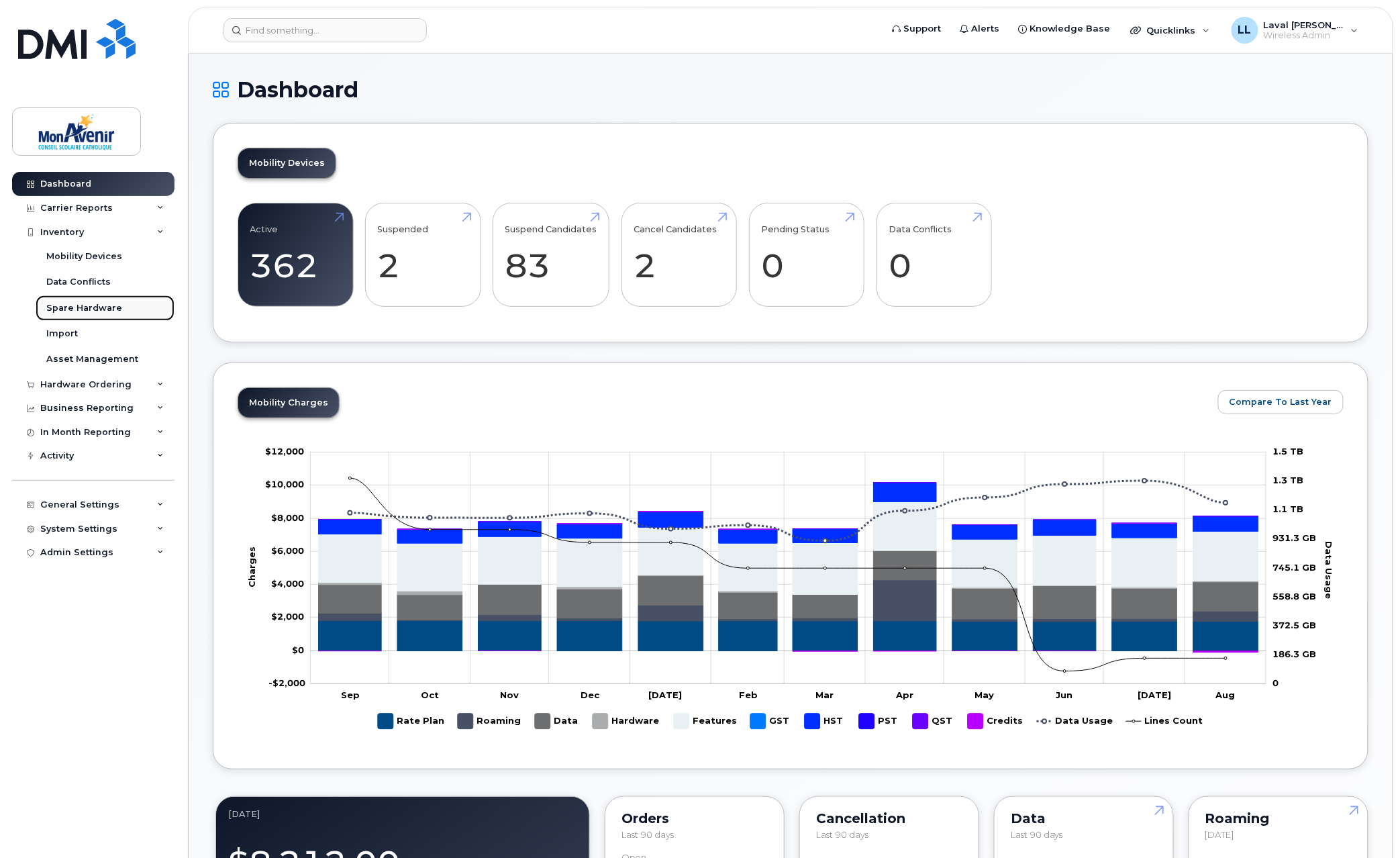
click at [64, 306] on div "Spare Hardware" at bounding box center [84, 307] width 75 height 12
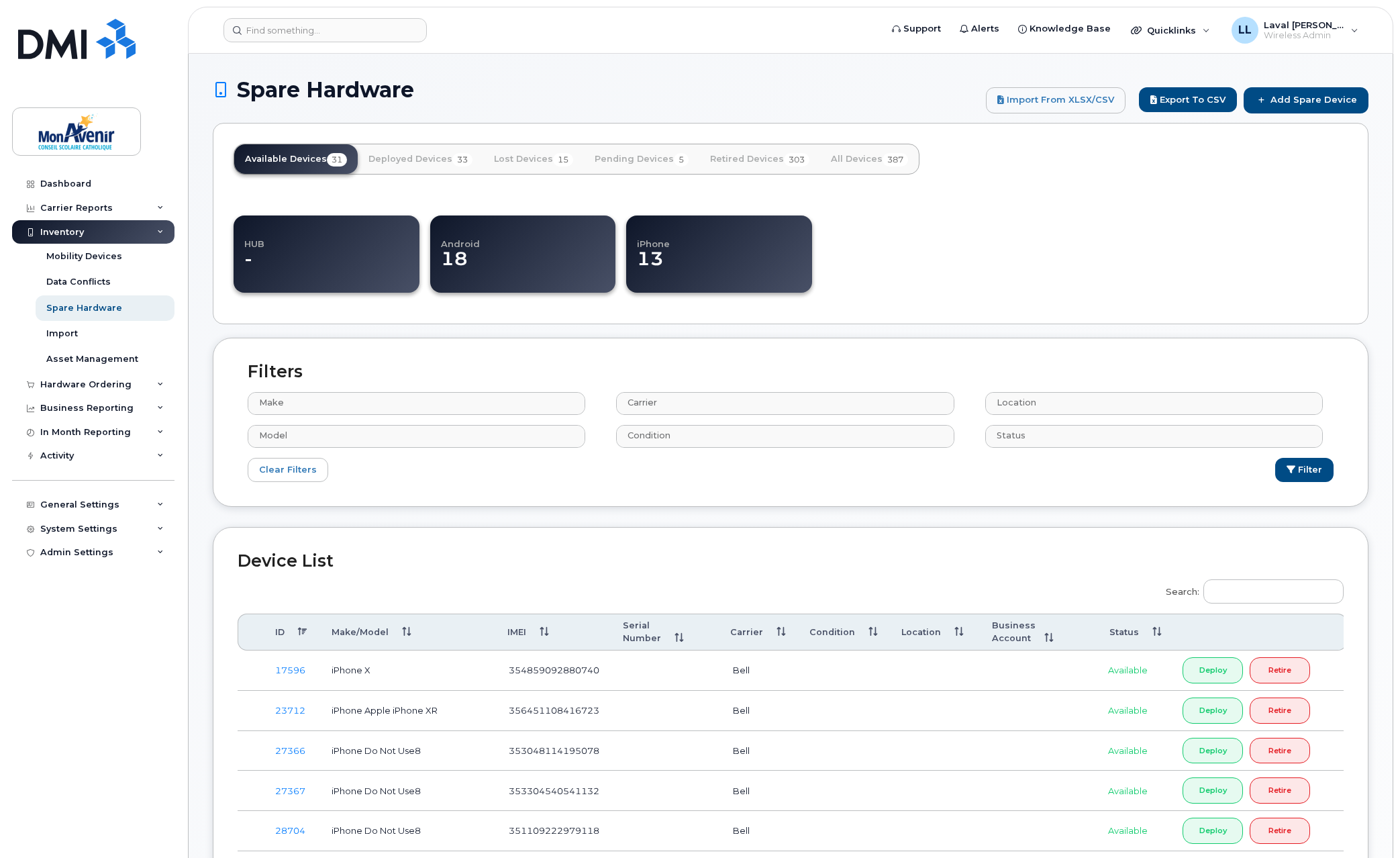
select select
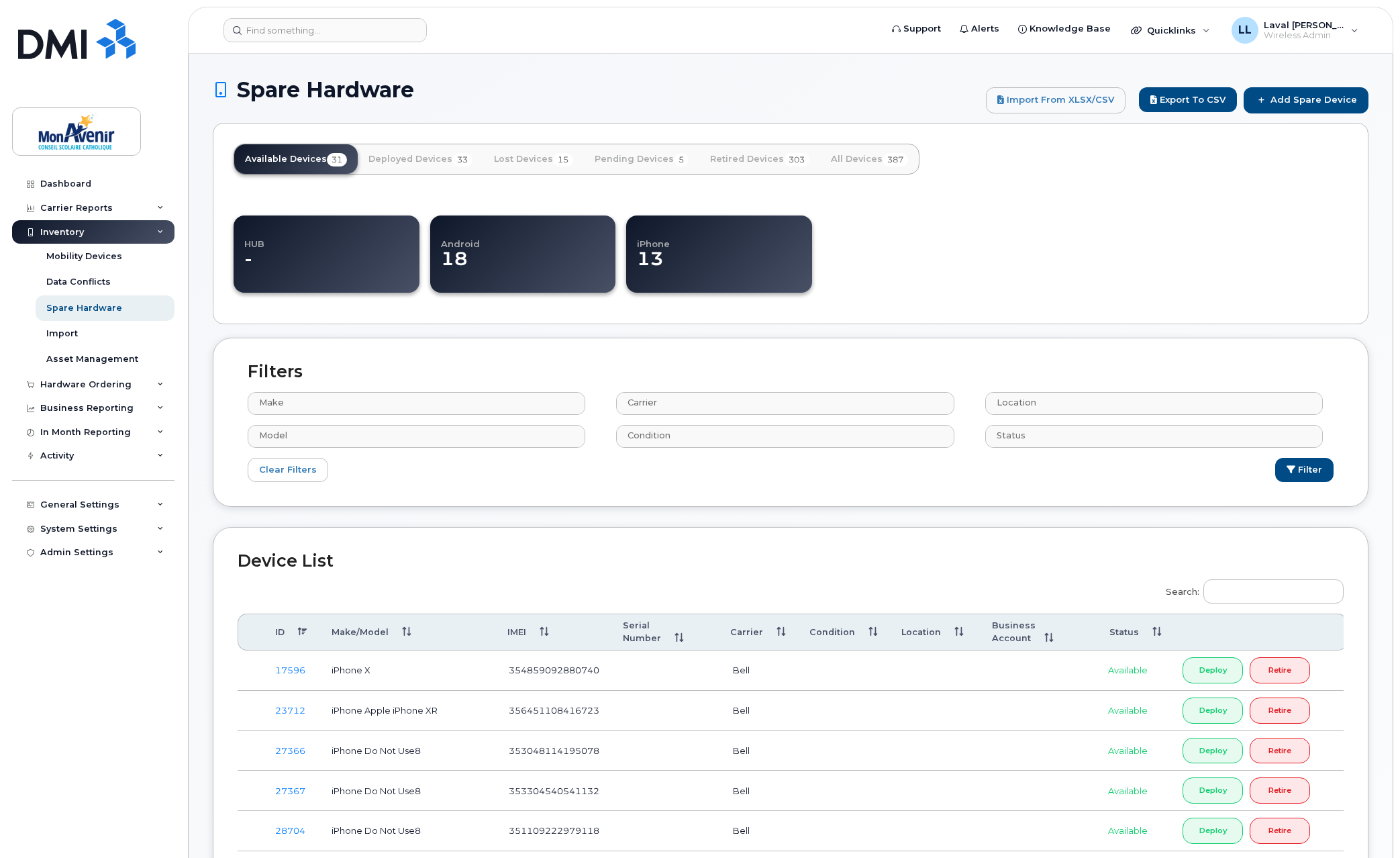
select select
click at [76, 381] on div "Hardware Ordering" at bounding box center [86, 385] width 91 height 11
click at [64, 434] on div "Orders" at bounding box center [62, 434] width 33 height 12
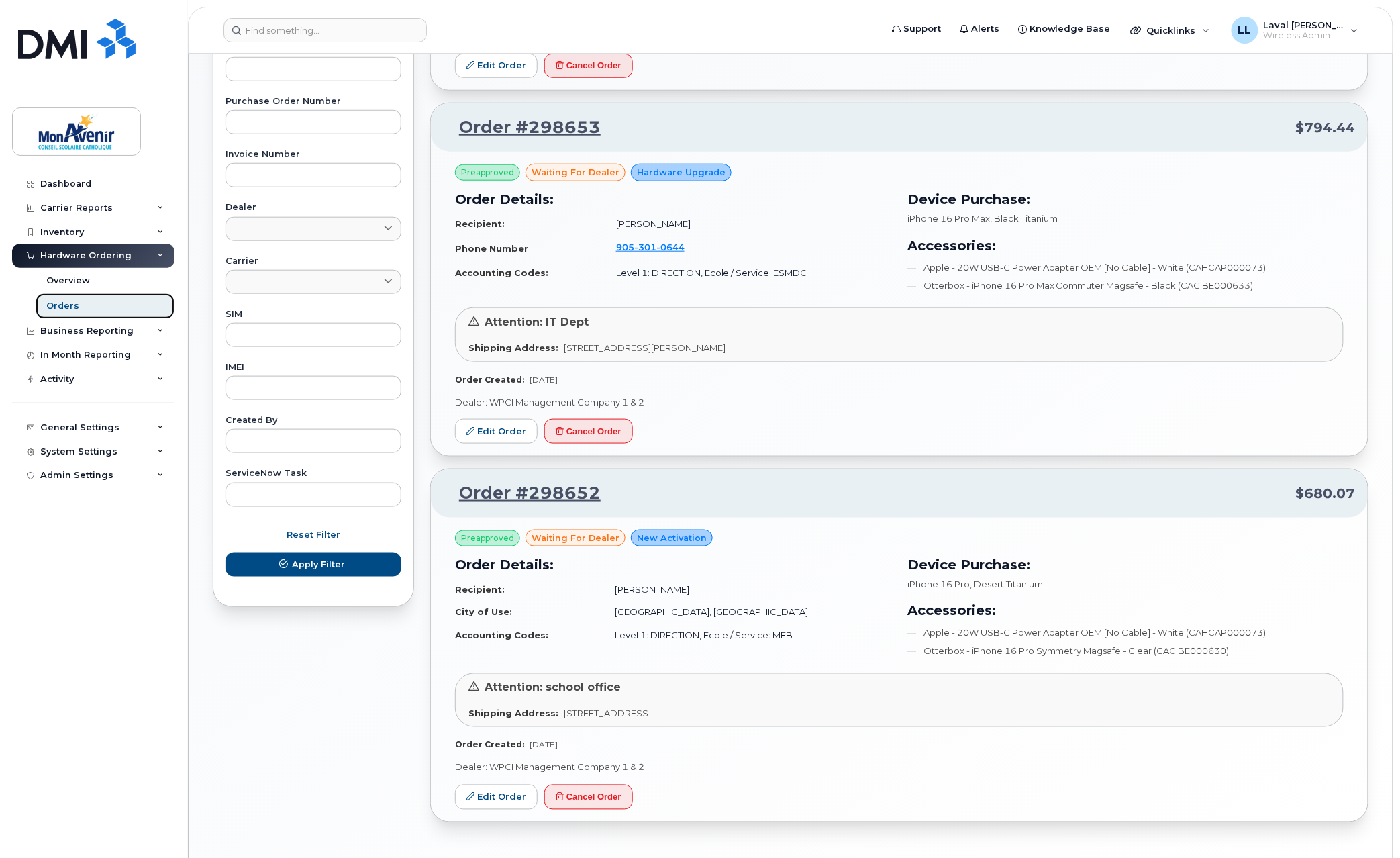
scroll to position [491, 0]
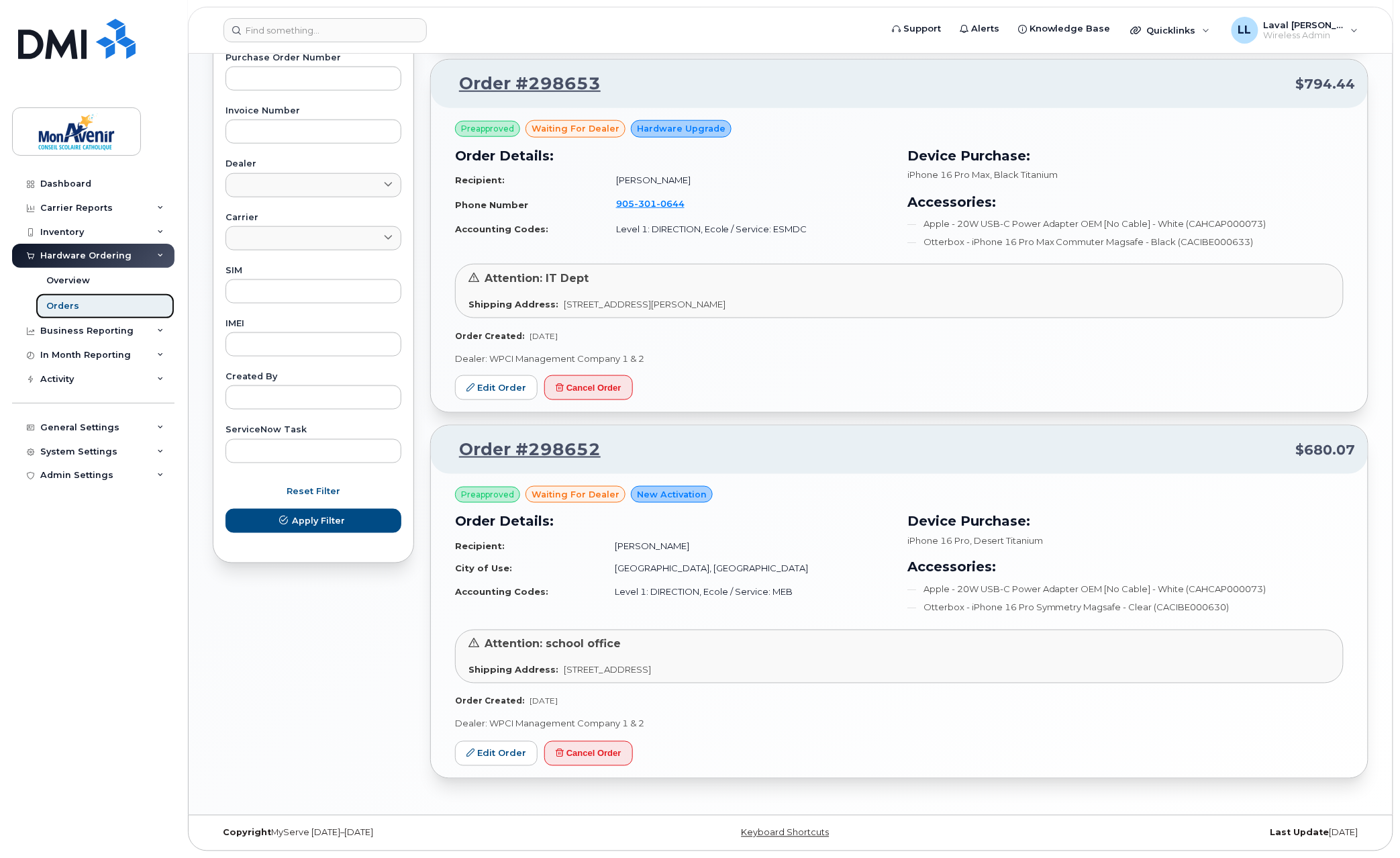
click at [61, 302] on div "Orders" at bounding box center [62, 306] width 33 height 12
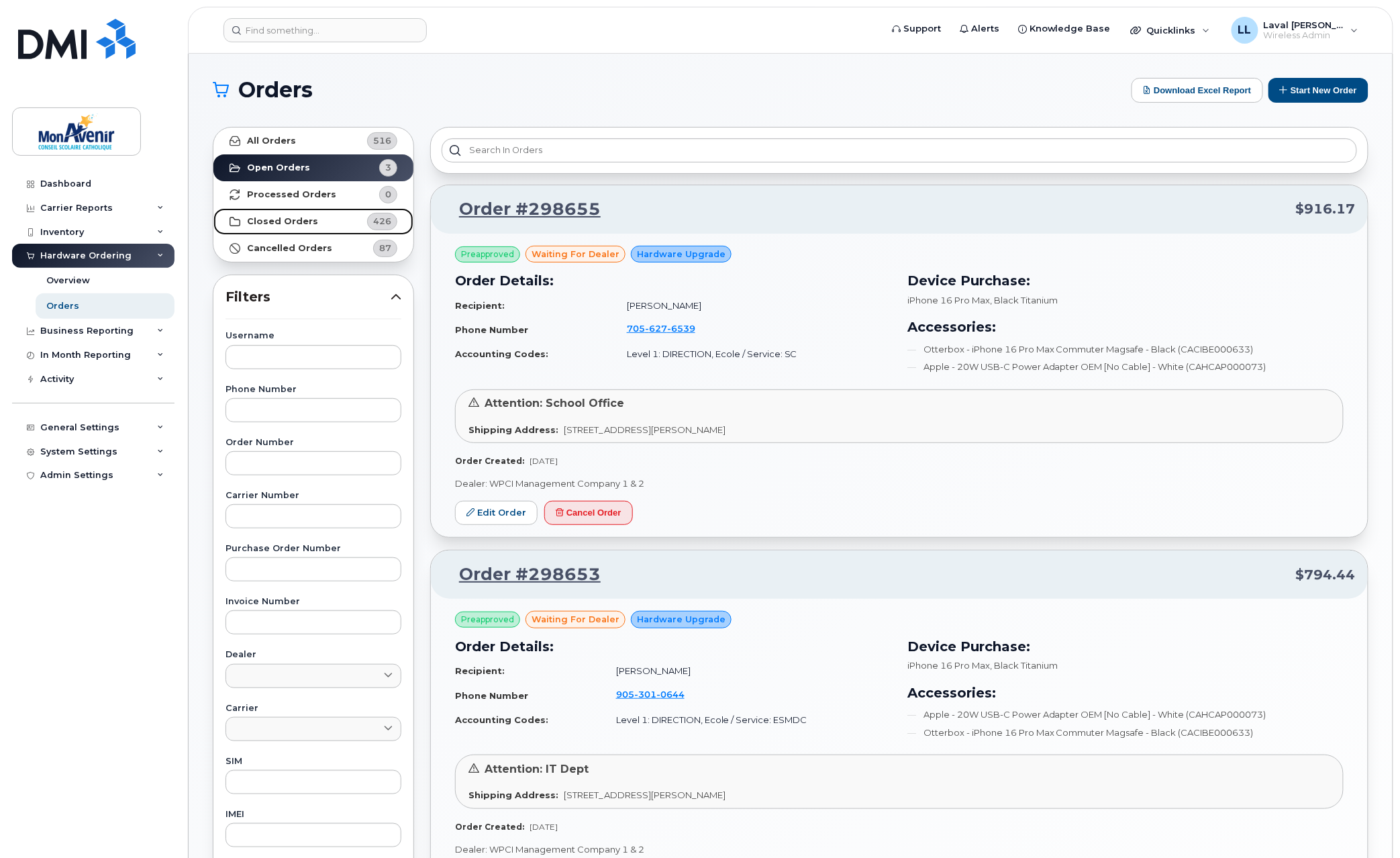
click at [274, 220] on strong "Closed Orders" at bounding box center [282, 222] width 71 height 11
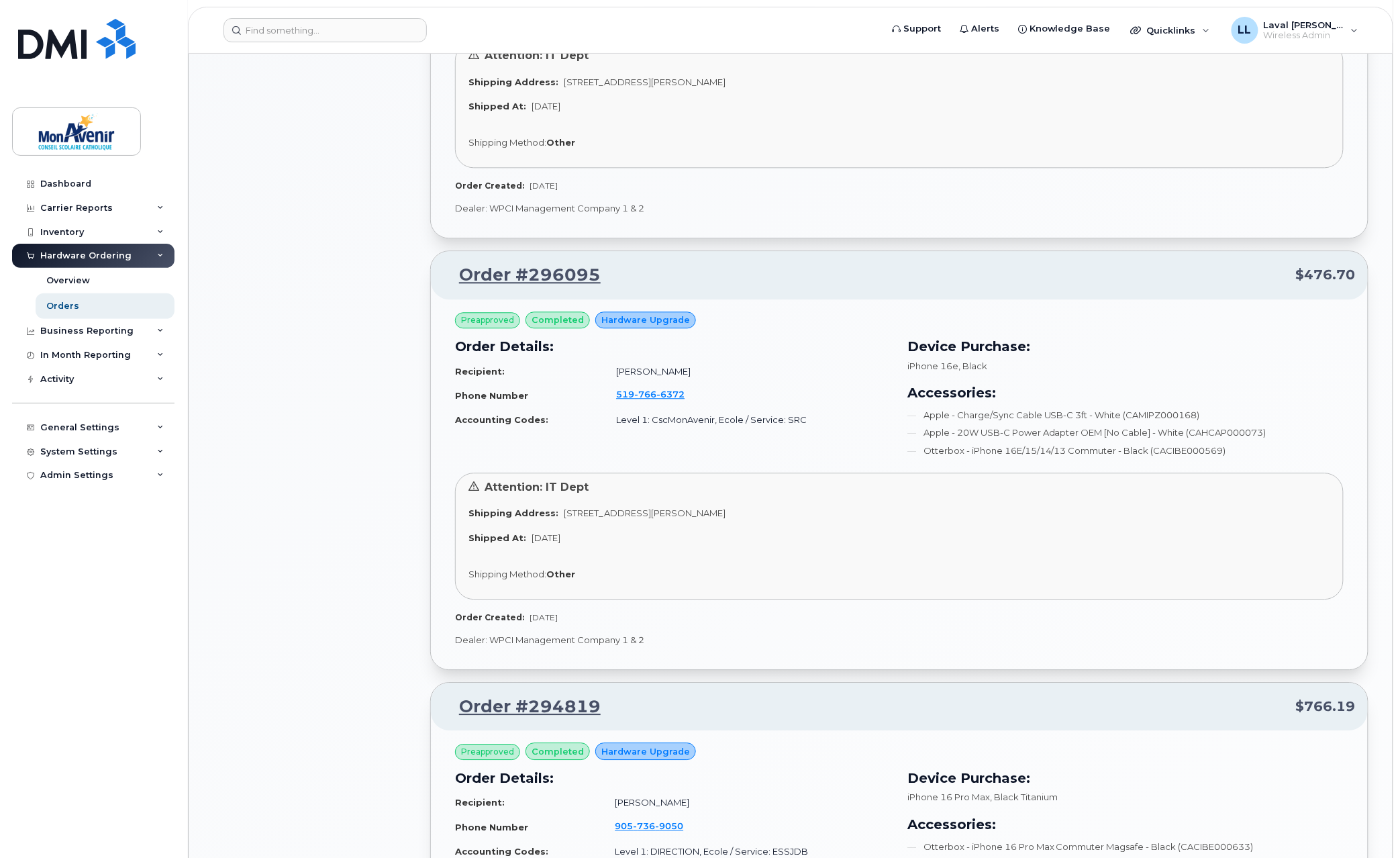
scroll to position [1119, 0]
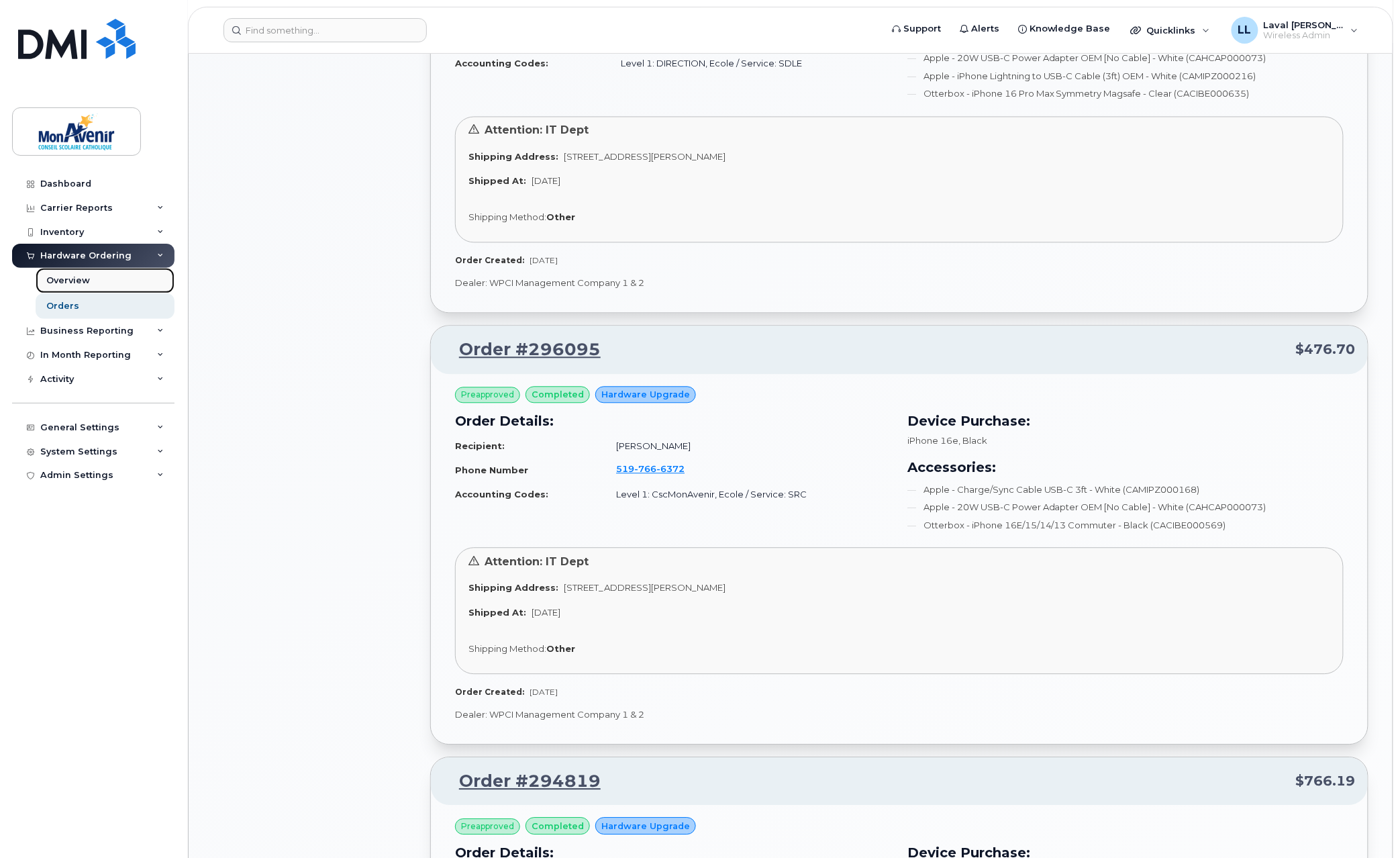
click at [67, 280] on div "Overview" at bounding box center [68, 280] width 44 height 12
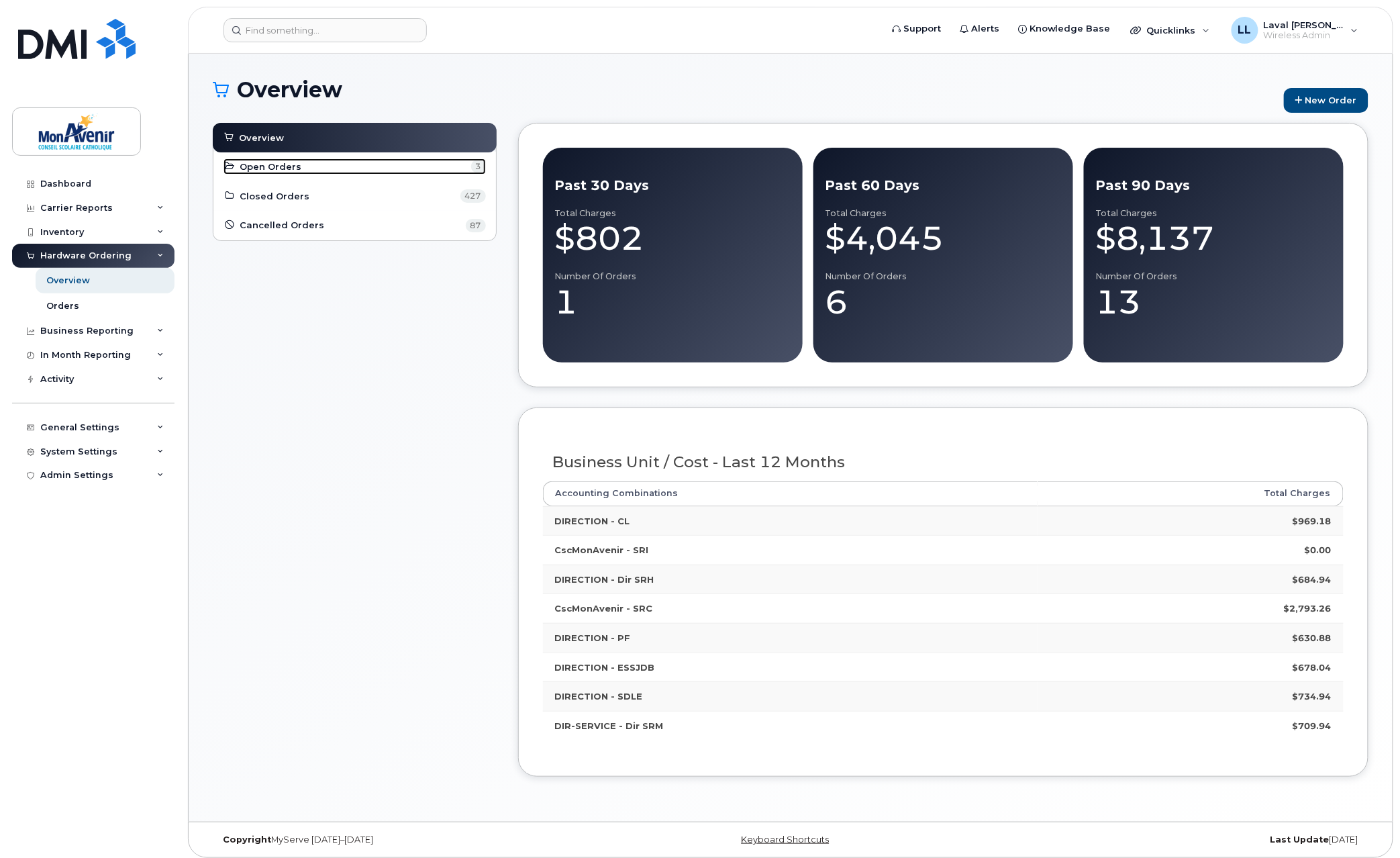
click at [264, 168] on span "Open Orders" at bounding box center [271, 167] width 61 height 13
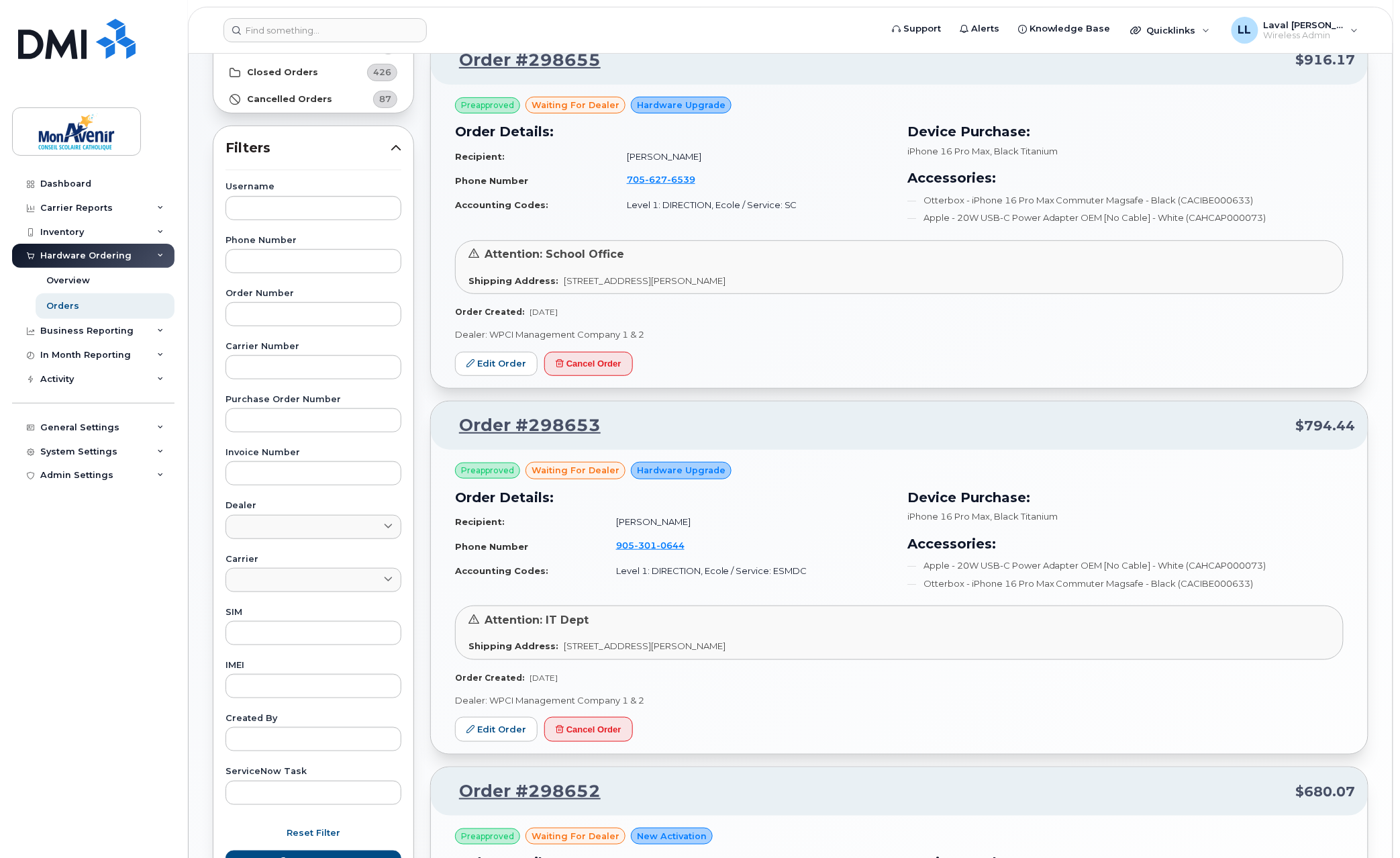
scroll to position [373, 0]
